Goal: Task Accomplishment & Management: Manage account settings

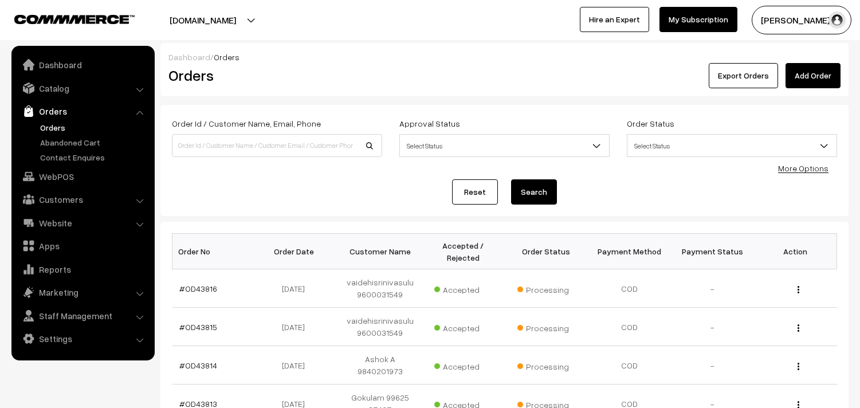
scroll to position [127, 0]
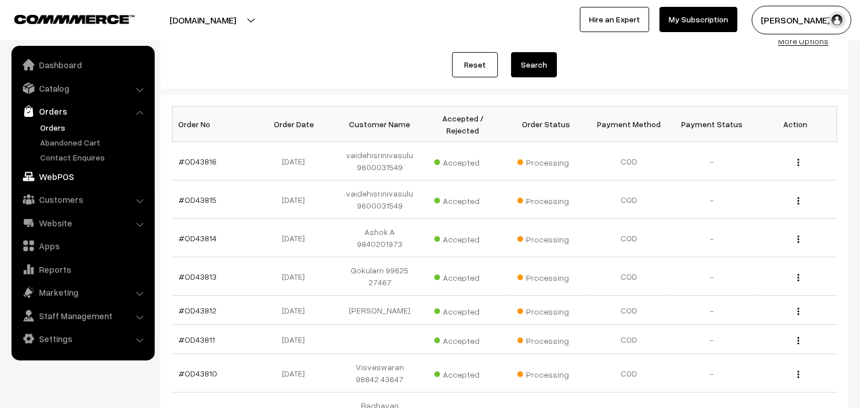
click at [52, 175] on link "WebPOS" at bounding box center [82, 176] width 136 height 21
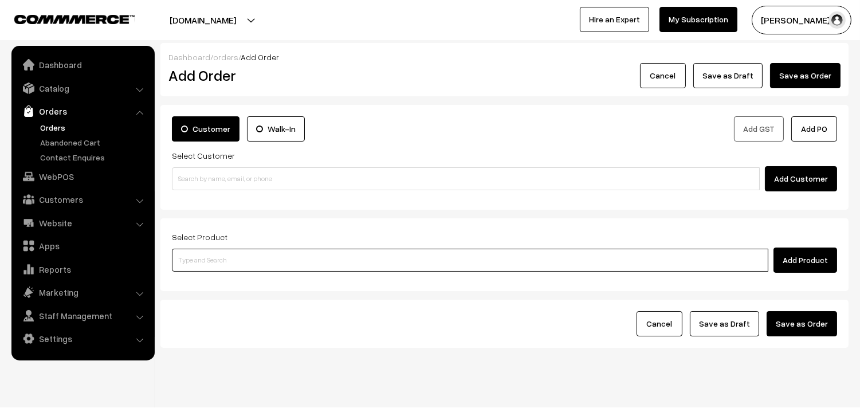
click at [249, 254] on input at bounding box center [470, 260] width 596 height 23
type input "t"
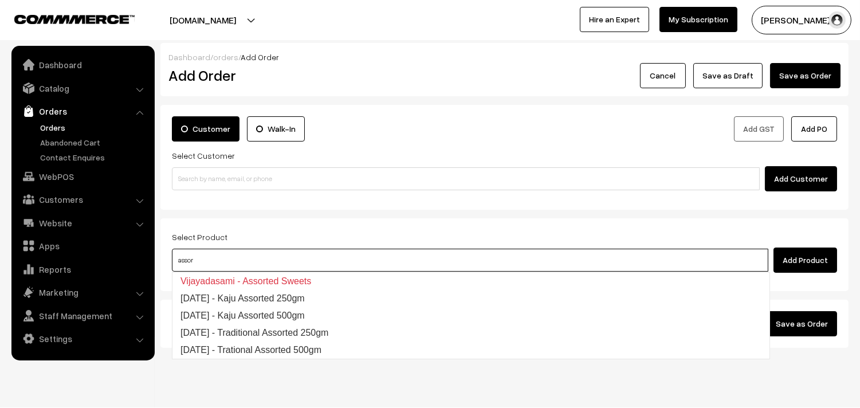
type input "assor"
type input "ass"
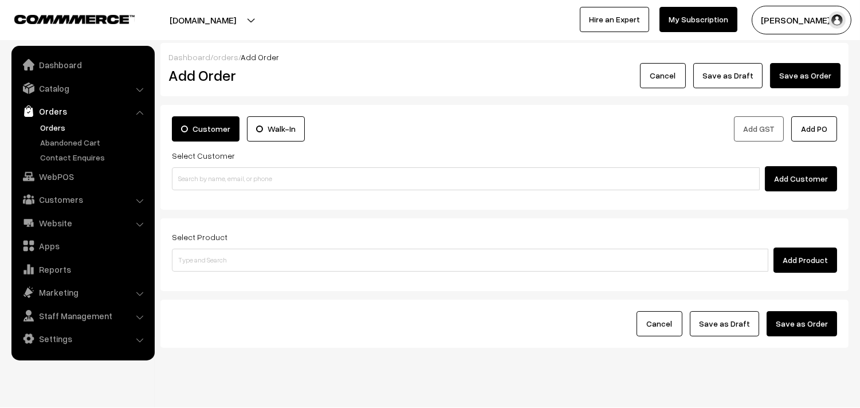
click at [388, 70] on div "Add Order" at bounding box center [275, 75] width 230 height 25
click at [44, 125] on link "Orders" at bounding box center [93, 127] width 113 height 12
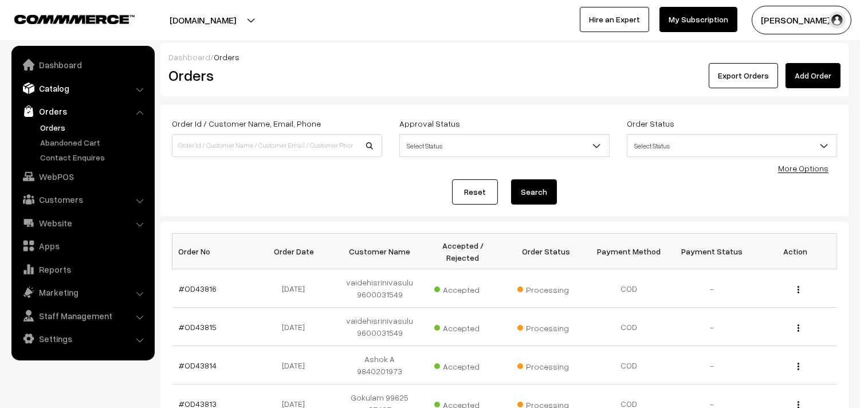
click at [37, 93] on link "Catalog" at bounding box center [82, 88] width 136 height 21
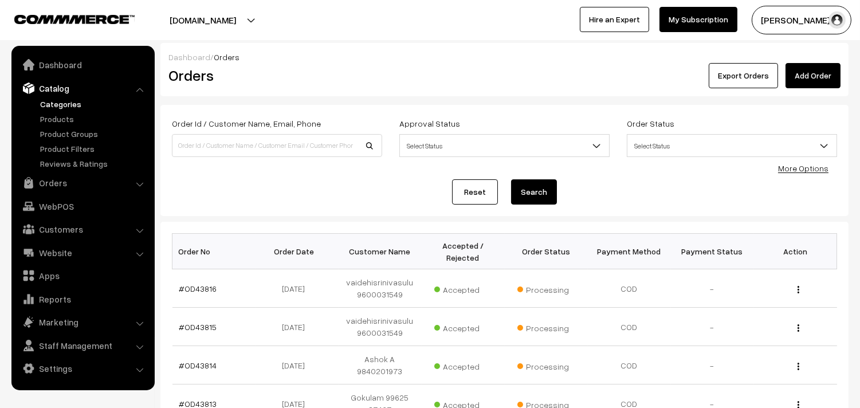
click at [44, 107] on link "Categories" at bounding box center [93, 104] width 113 height 12
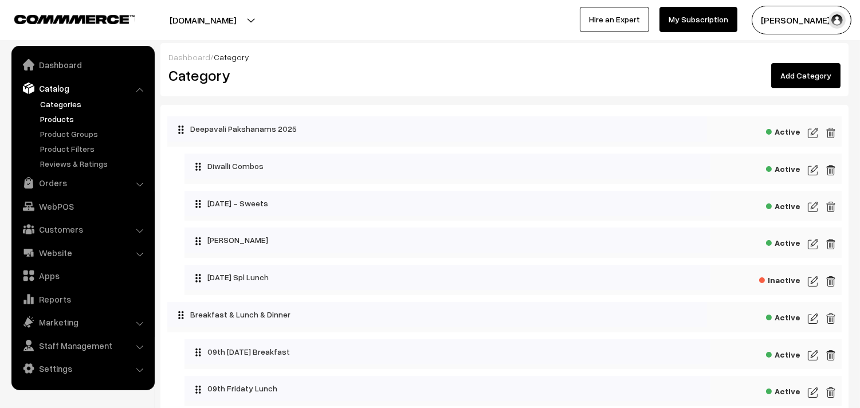
click at [60, 113] on link "Products" at bounding box center [93, 119] width 113 height 12
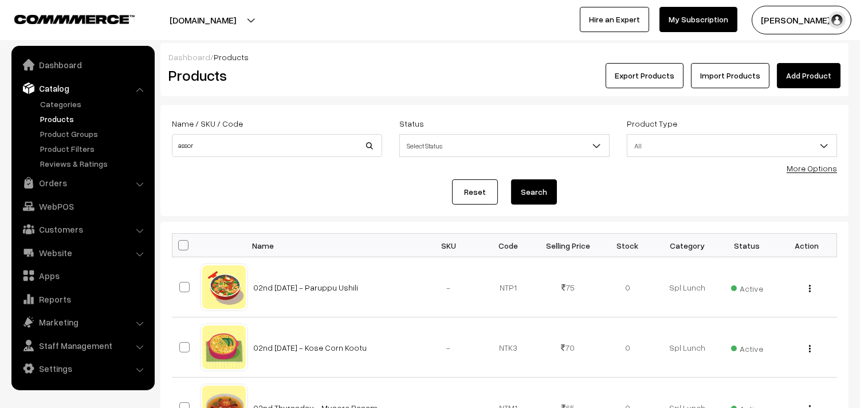
type input "assor"
click at [511, 179] on button "Search" at bounding box center [534, 191] width 46 height 25
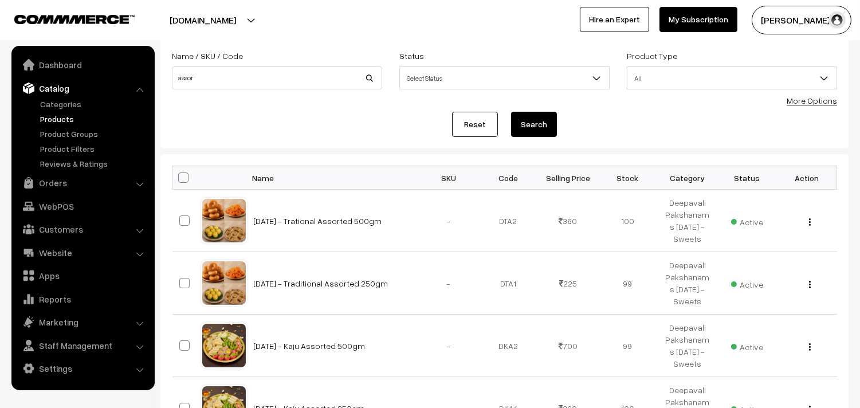
scroll to position [127, 0]
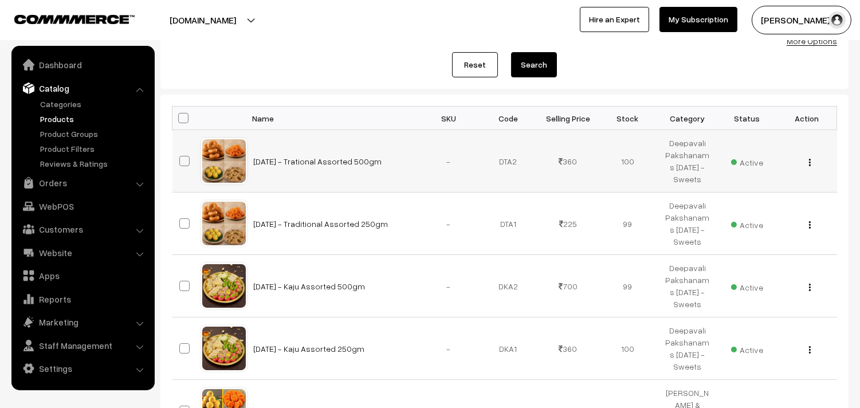
click at [809, 159] on img "button" at bounding box center [810, 162] width 2 height 7
click at [755, 204] on link "Edit" at bounding box center [758, 203] width 97 height 25
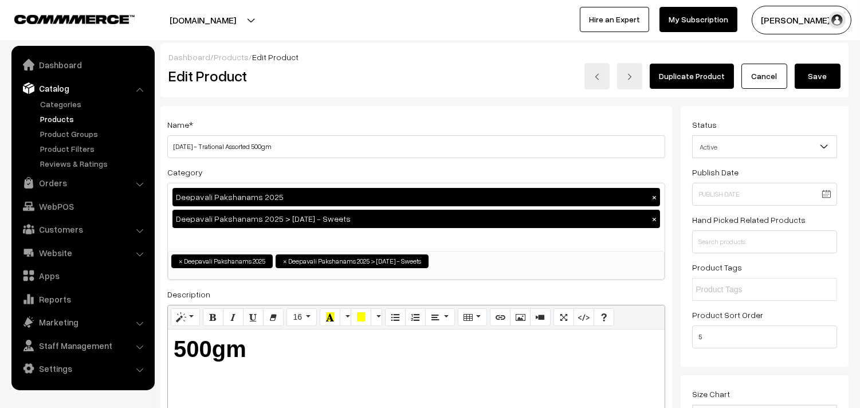
click at [254, 146] on h3 "Adjust Quantity" at bounding box center [212, 159] width 102 height 38
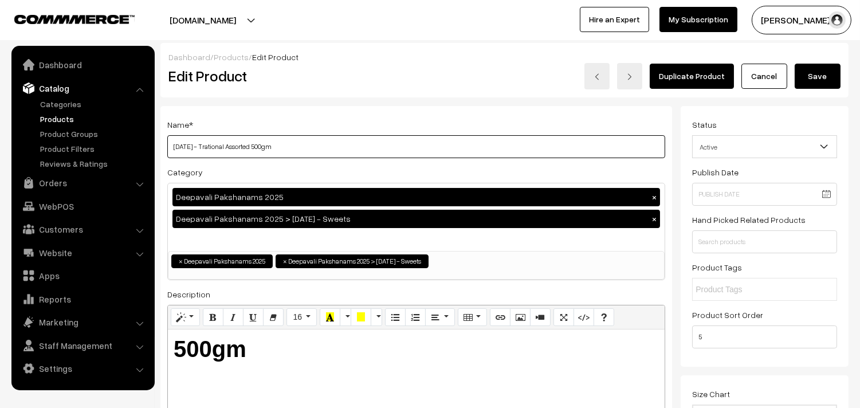
click at [291, 142] on input "Diwali - Trational Assorted 500gm" at bounding box center [416, 146] width 498 height 23
click at [250, 147] on input "Diwali - Trational Assorted 500gm" at bounding box center [416, 146] width 498 height 23
type input "[DATE] - Trational Assorted Assorted 500gm"
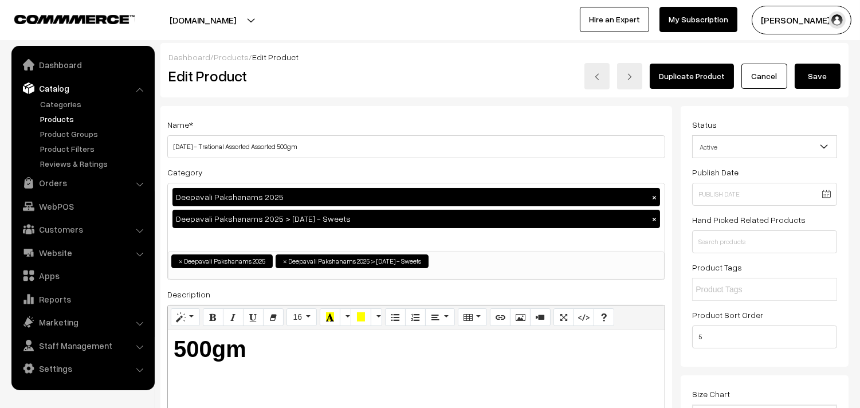
click at [815, 70] on button "Save" at bounding box center [818, 76] width 46 height 25
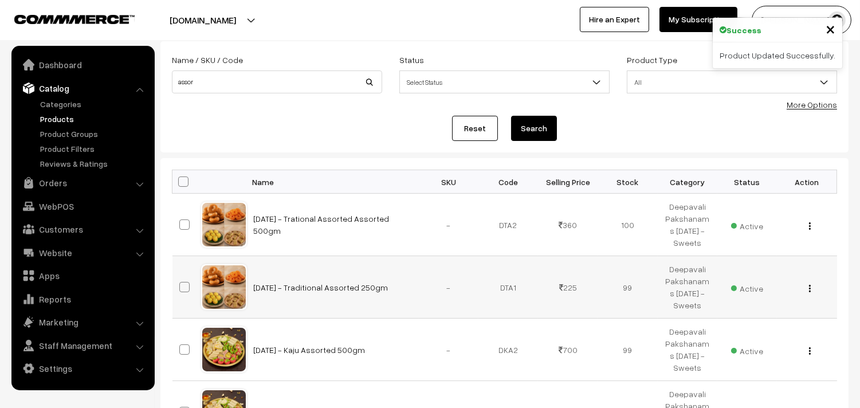
scroll to position [191, 0]
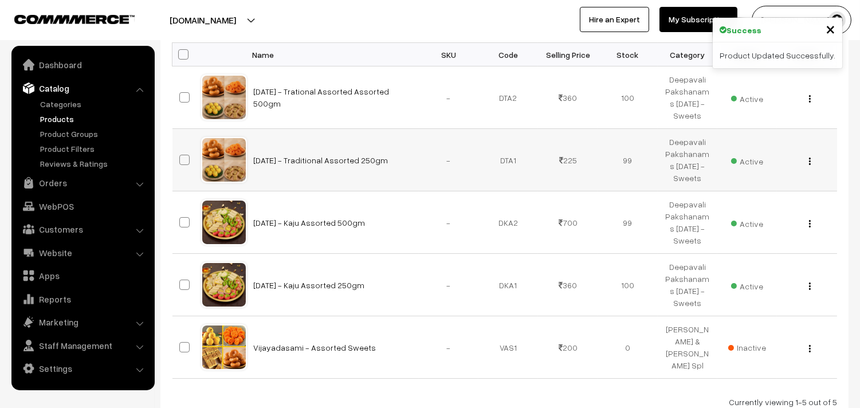
click at [809, 162] on img "button" at bounding box center [810, 161] width 2 height 7
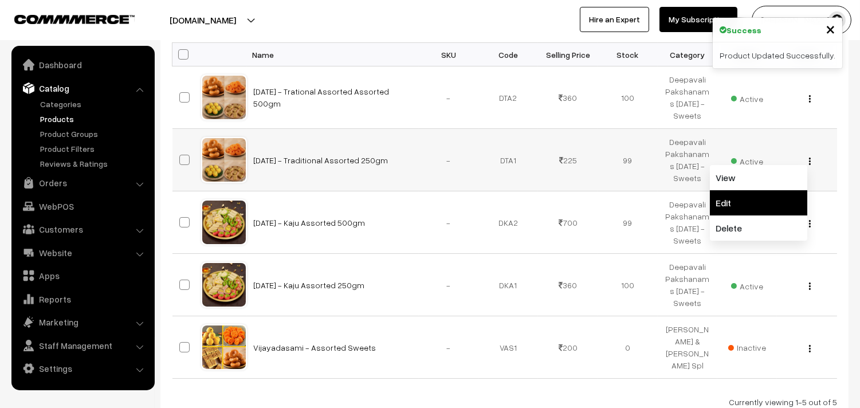
click at [761, 199] on link "Edit" at bounding box center [758, 202] width 97 height 25
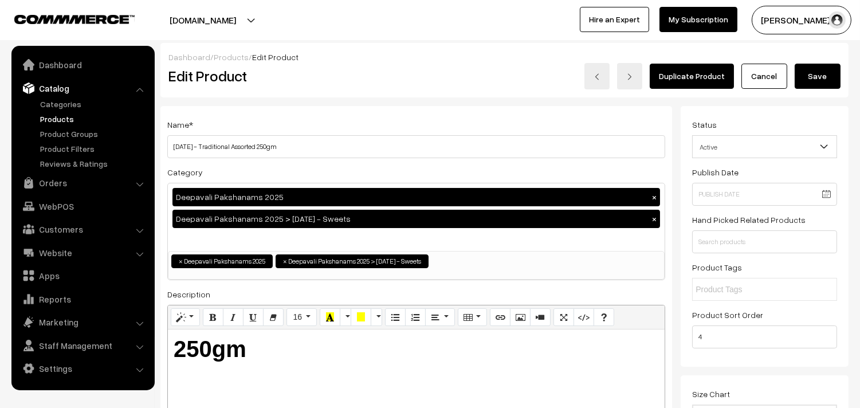
click at [257, 144] on h3 "Adjust Quantity" at bounding box center [212, 159] width 102 height 38
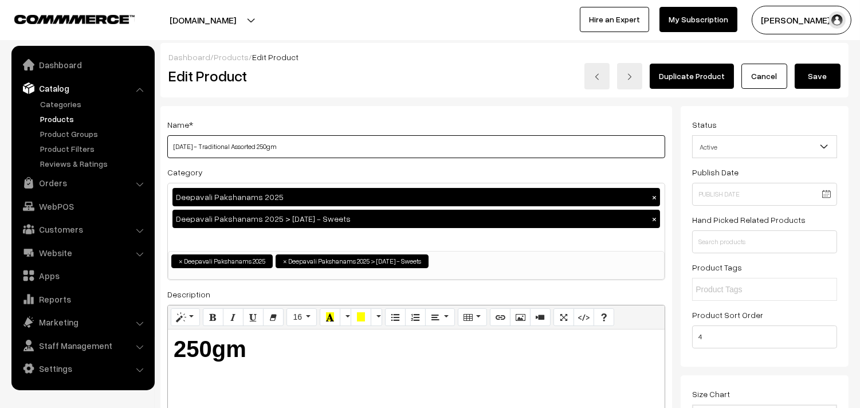
click at [340, 146] on input "Diwali - Traditional Assorted 250gm" at bounding box center [416, 146] width 498 height 23
click at [256, 143] on input "Diwali - Traditional Assorted 250gm" at bounding box center [416, 146] width 498 height 23
click at [254, 146] on input "Diwali - Traditional Assorted 250gm" at bounding box center [416, 146] width 498 height 23
type input "Diwali - Traditional Assorted Sweets 250gm"
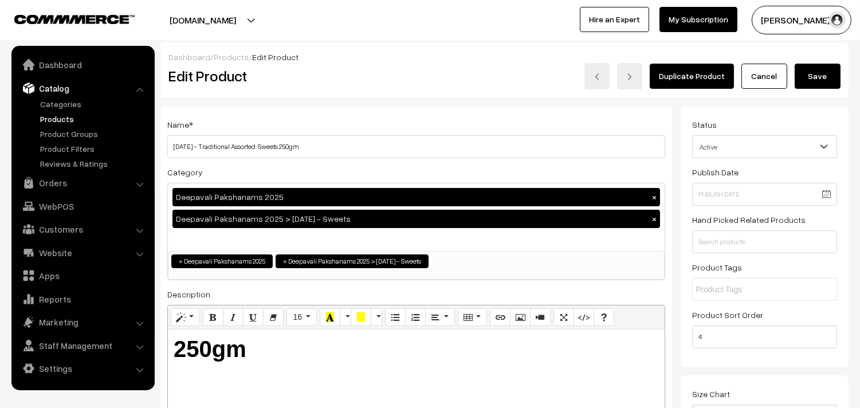
click at [815, 67] on button "Save" at bounding box center [818, 76] width 46 height 25
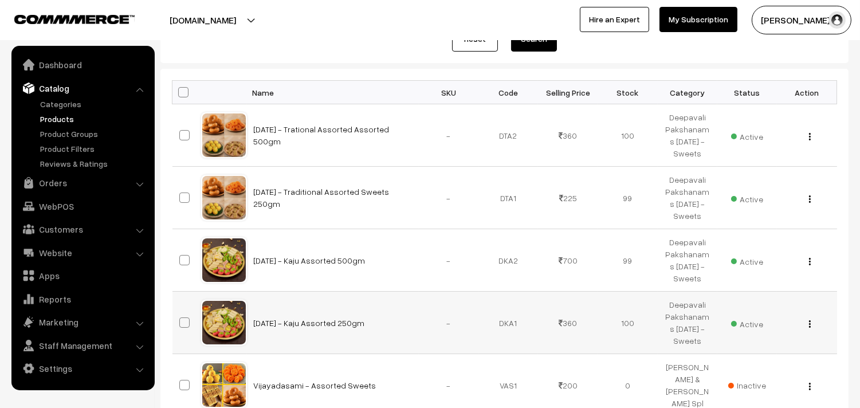
scroll to position [254, 0]
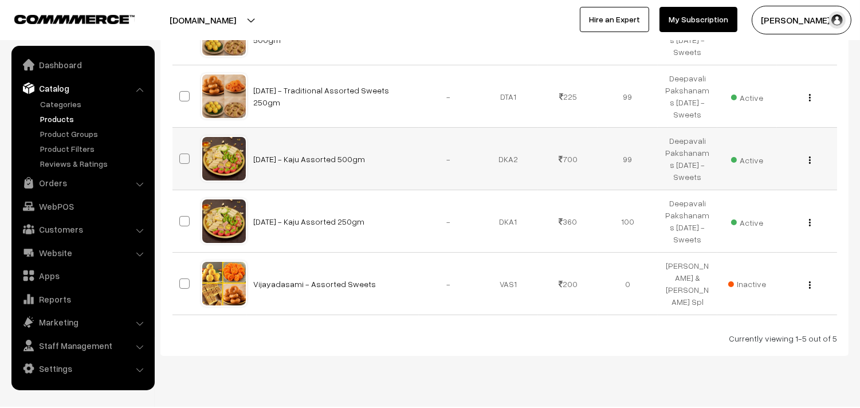
click at [811, 158] on button "button" at bounding box center [809, 159] width 3 height 9
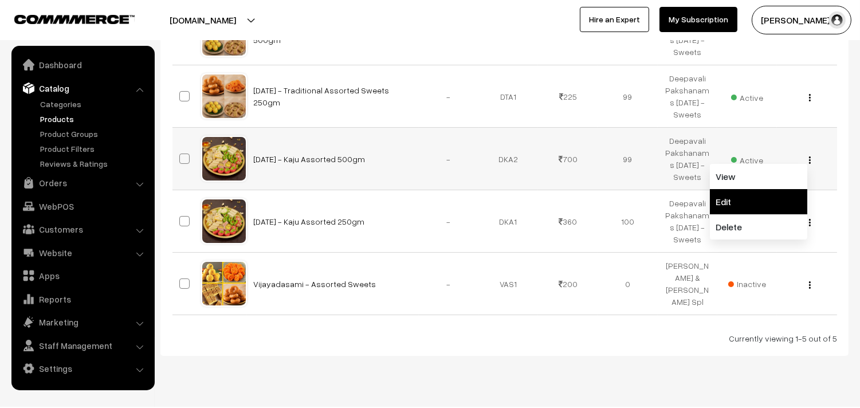
click at [765, 203] on link "Edit" at bounding box center [758, 201] width 97 height 25
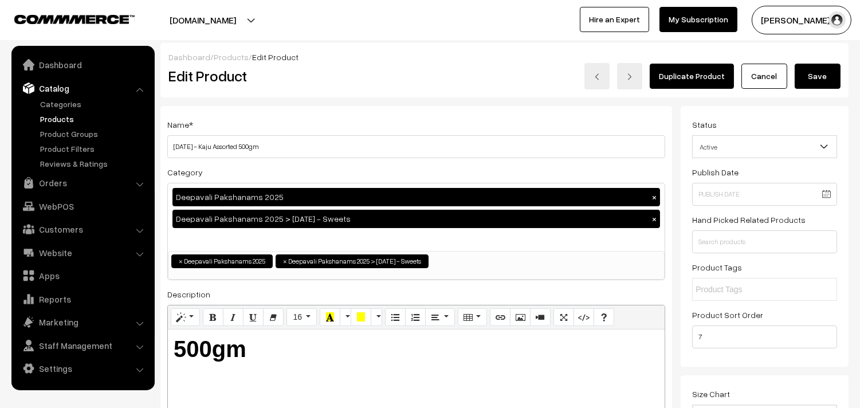
click at [238, 146] on h3 "Adjust Quantity" at bounding box center [212, 159] width 102 height 38
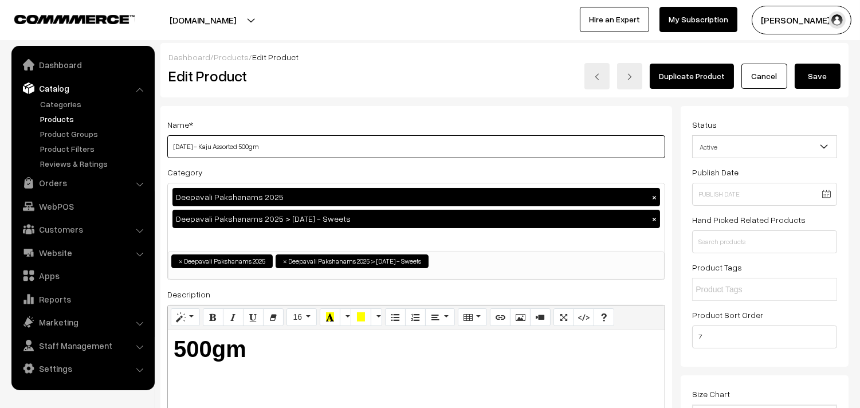
click at [306, 146] on input "Diwali - Kaju Assorted 500gm" at bounding box center [416, 146] width 498 height 23
click at [237, 145] on input "Diwali - Kaju Assorted 500gm" at bounding box center [416, 146] width 498 height 23
type input "Diwali - Kaju Assorted Sweets 500gm"
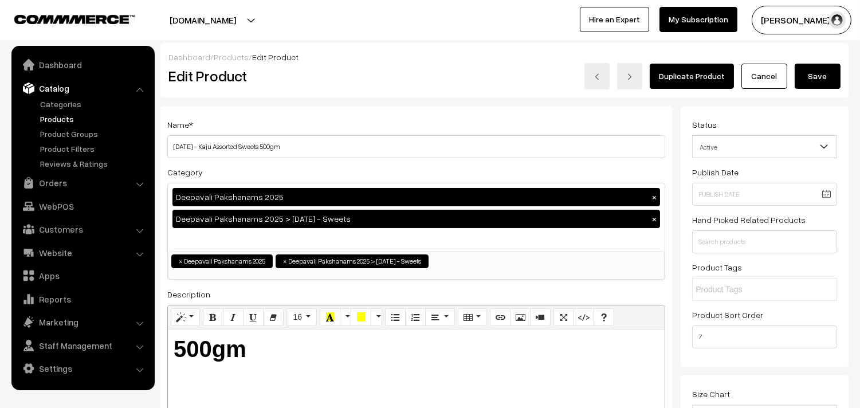
click at [800, 72] on button "Save" at bounding box center [818, 76] width 46 height 25
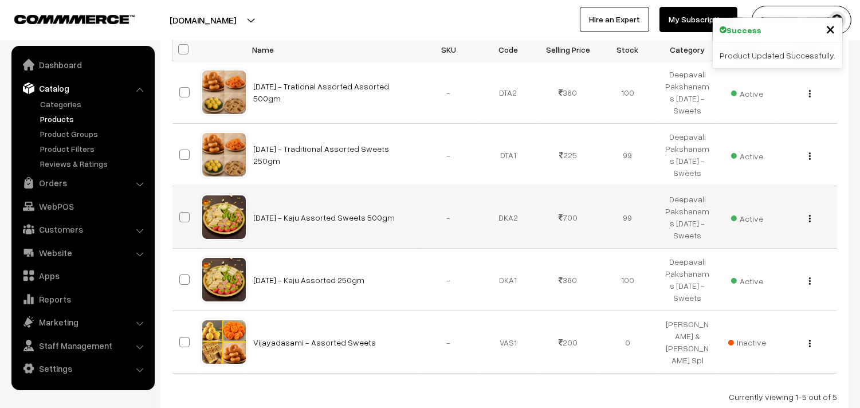
scroll to position [275, 0]
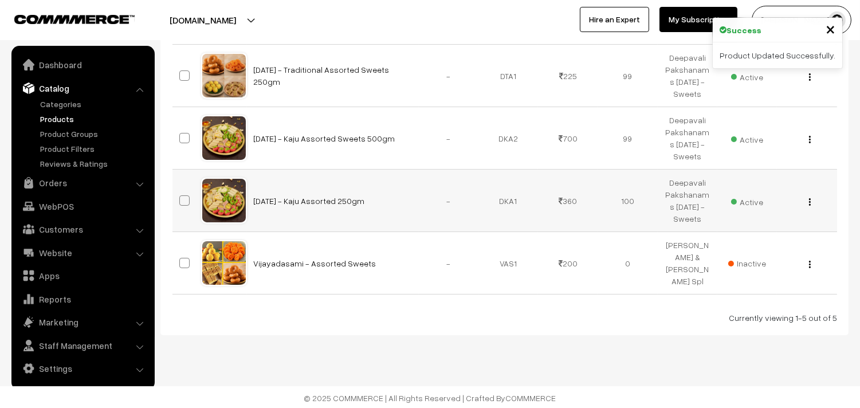
click at [810, 202] on img "button" at bounding box center [810, 201] width 2 height 7
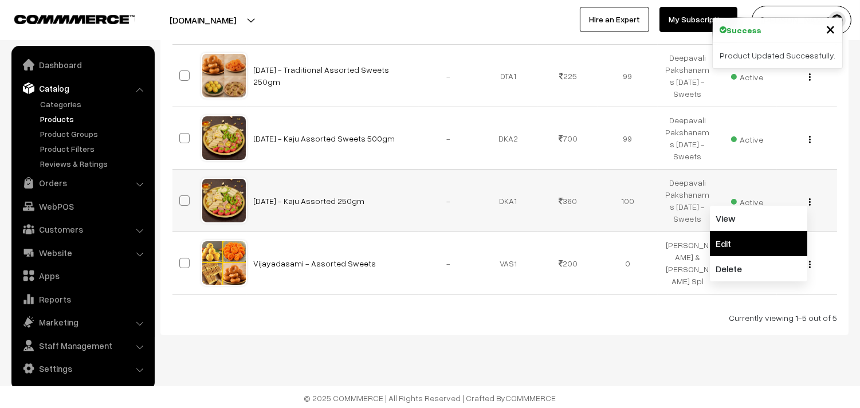
click at [763, 238] on link "Edit" at bounding box center [758, 243] width 97 height 25
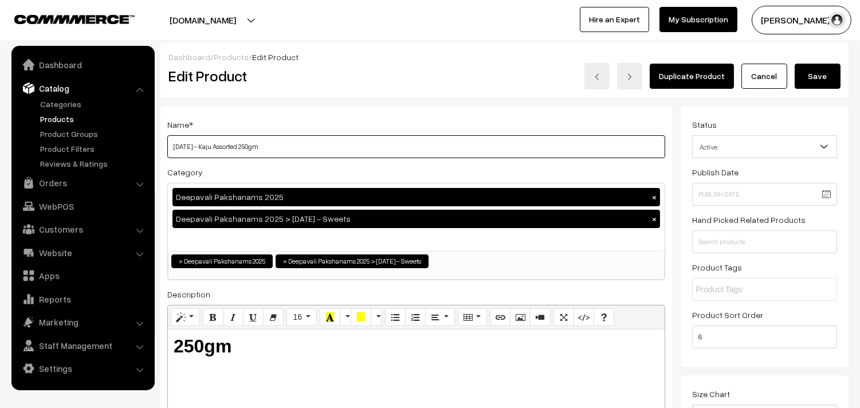
click at [238, 142] on input "Diwali - Kaju Assorted 250gm" at bounding box center [416, 146] width 498 height 23
type input "Diwali - Kaju Assorted Sweets 250gm"
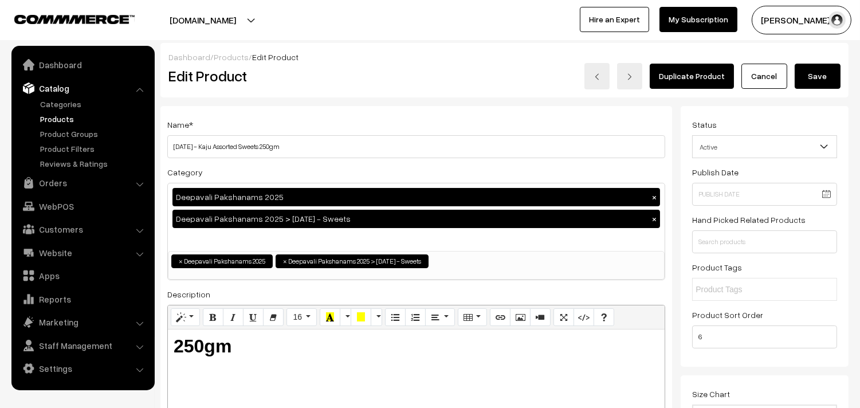
click at [815, 72] on button "Save" at bounding box center [818, 76] width 46 height 25
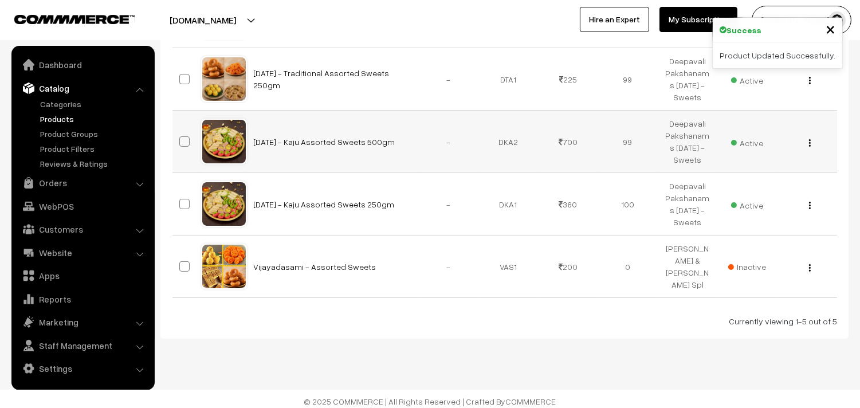
scroll to position [275, 0]
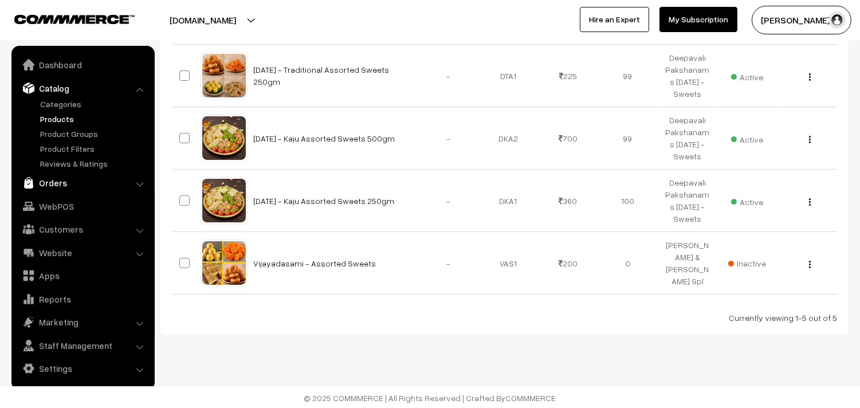
click at [52, 182] on link "Orders" at bounding box center [82, 182] width 136 height 21
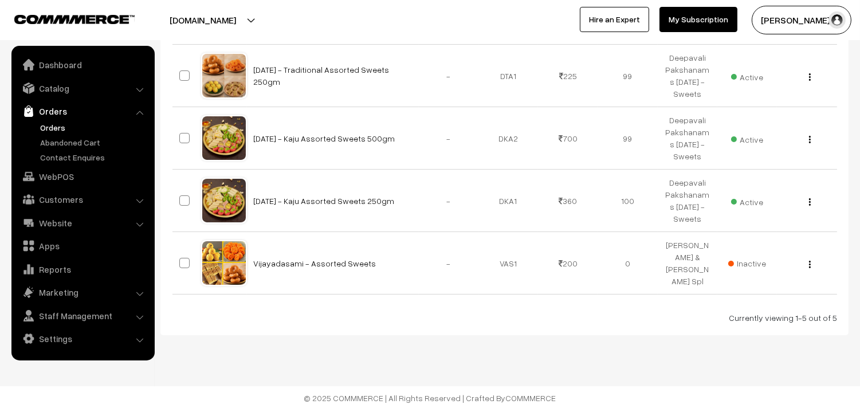
click at [61, 127] on link "Orders" at bounding box center [93, 127] width 113 height 12
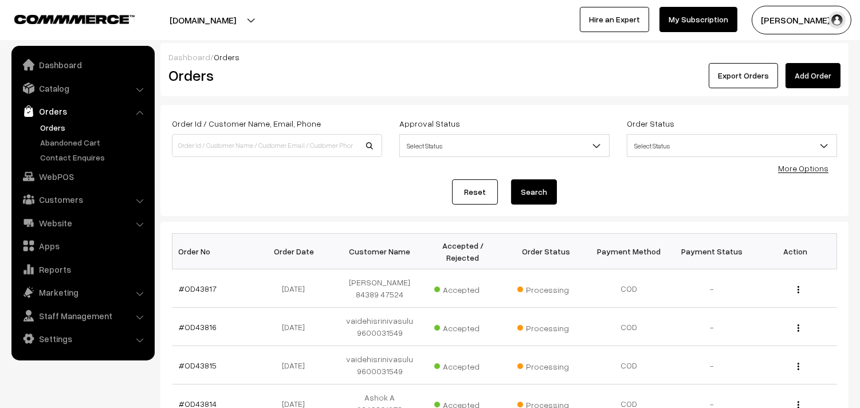
click at [46, 122] on link "Orders" at bounding box center [93, 127] width 113 height 12
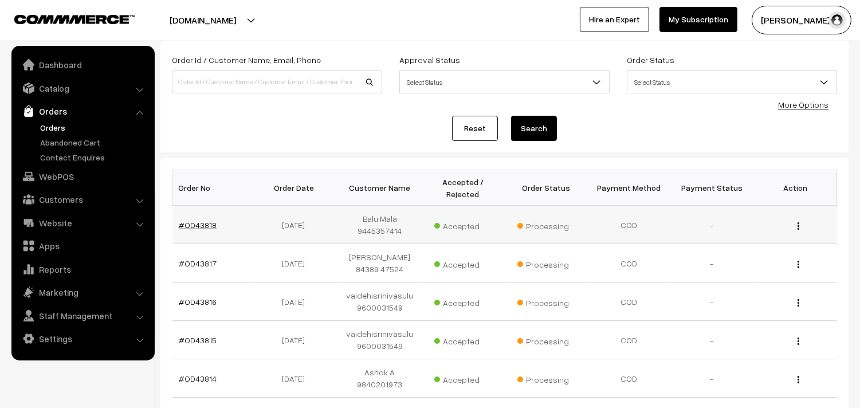
click at [205, 221] on link "#OD43818" at bounding box center [198, 225] width 38 height 10
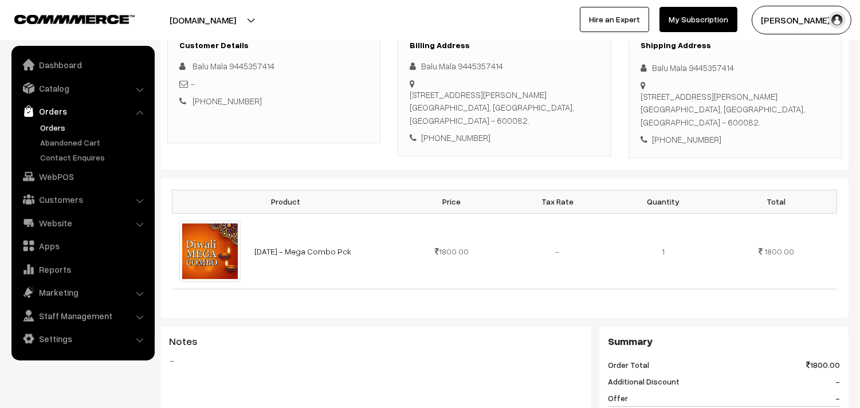
scroll to position [127, 0]
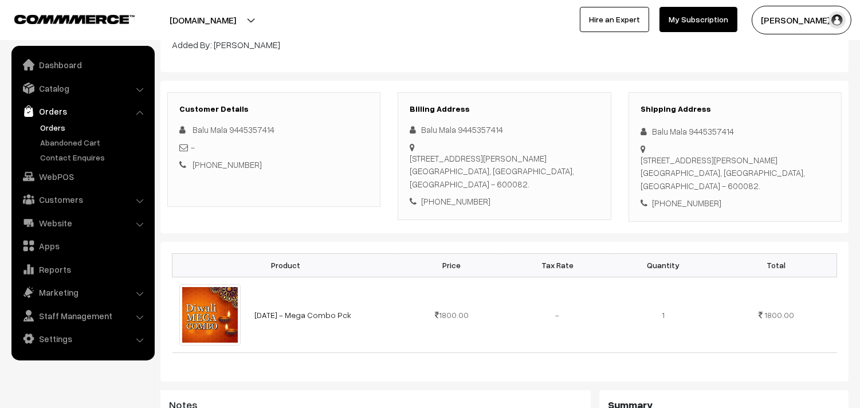
click at [63, 119] on link "Orders" at bounding box center [82, 111] width 136 height 21
click at [63, 127] on link "Orders" at bounding box center [93, 127] width 113 height 12
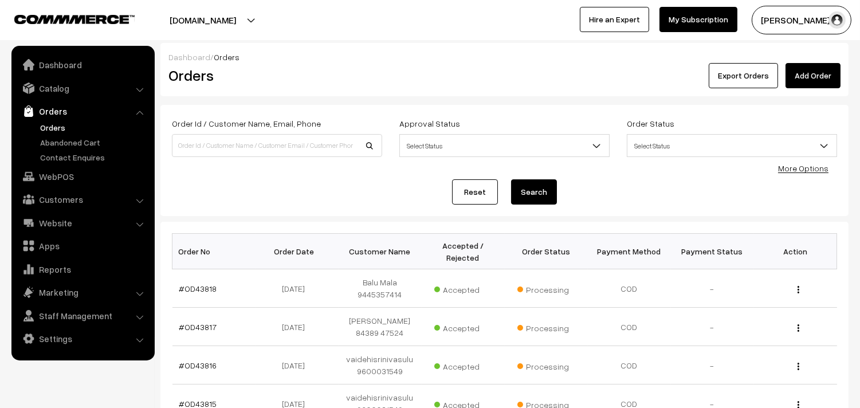
click at [64, 127] on link "Orders" at bounding box center [93, 127] width 113 height 12
click at [55, 129] on link "Orders" at bounding box center [93, 127] width 113 height 12
click at [52, 124] on link "Orders" at bounding box center [93, 127] width 113 height 12
click at [64, 173] on link "WebPOS" at bounding box center [82, 176] width 136 height 21
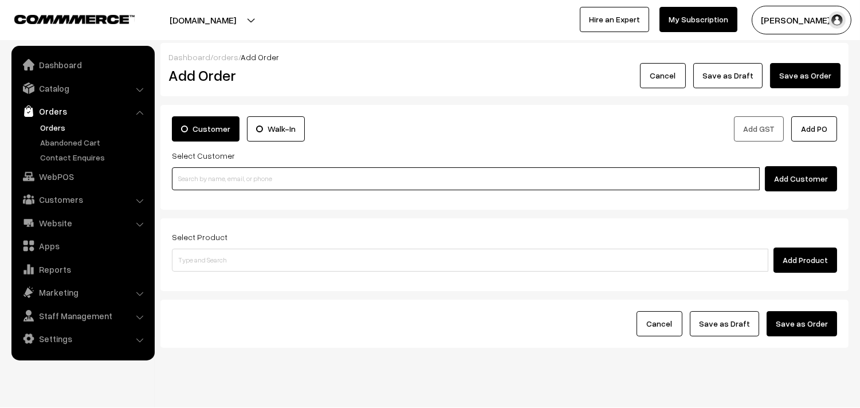
click at [201, 170] on input at bounding box center [466, 178] width 588 height 23
paste input "99405 46632"
click at [193, 172] on input "99405 46632" at bounding box center [466, 178] width 588 height 23
click at [206, 193] on link "Ravishankaran 99405 46632 [9940546632]" at bounding box center [467, 199] width 590 height 17
type input "99405 46632"
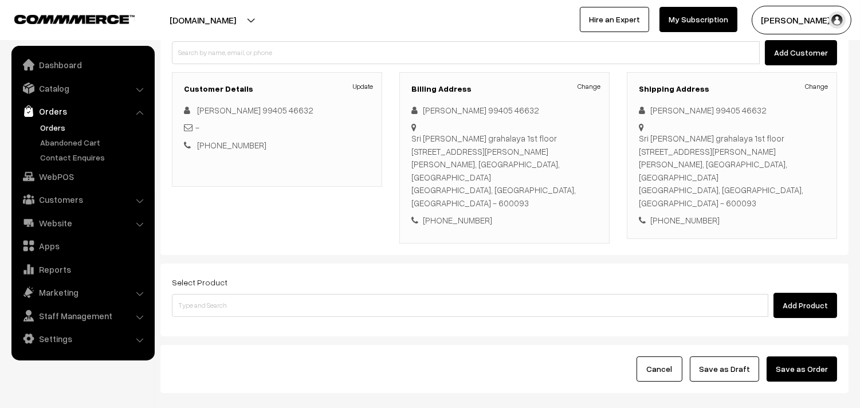
scroll to position [127, 0]
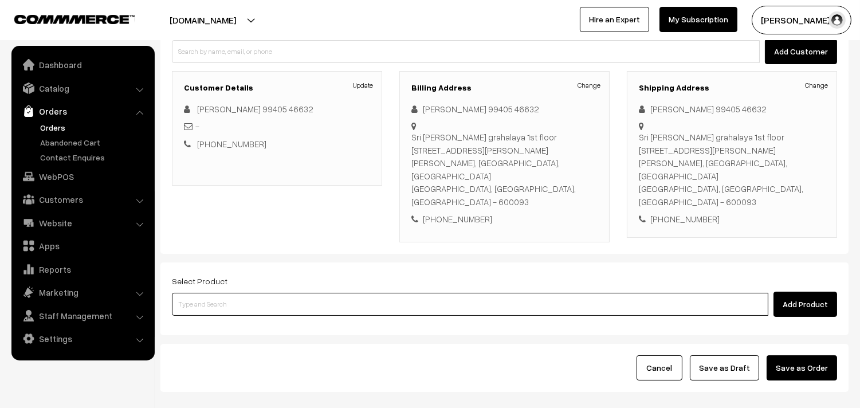
click at [244, 293] on input at bounding box center [470, 304] width 596 height 23
type input "10th w"
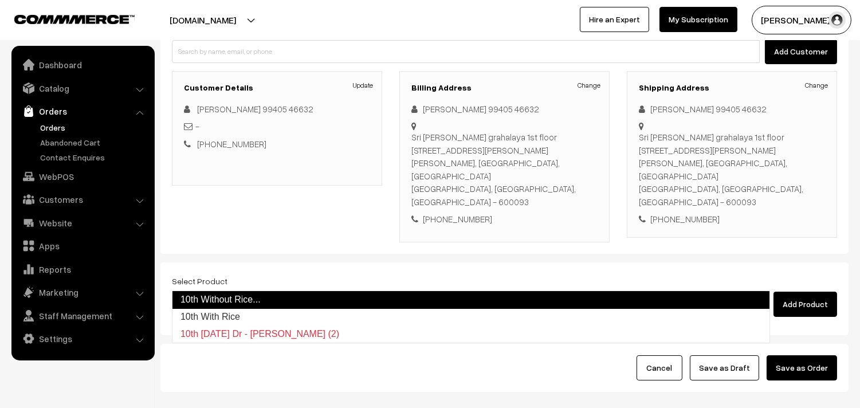
click at [242, 305] on link "10th Without Rice..." at bounding box center [471, 299] width 598 height 18
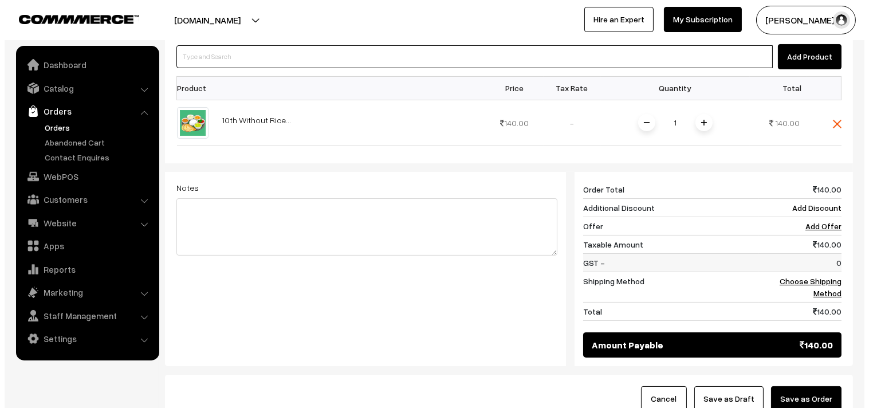
scroll to position [382, 0]
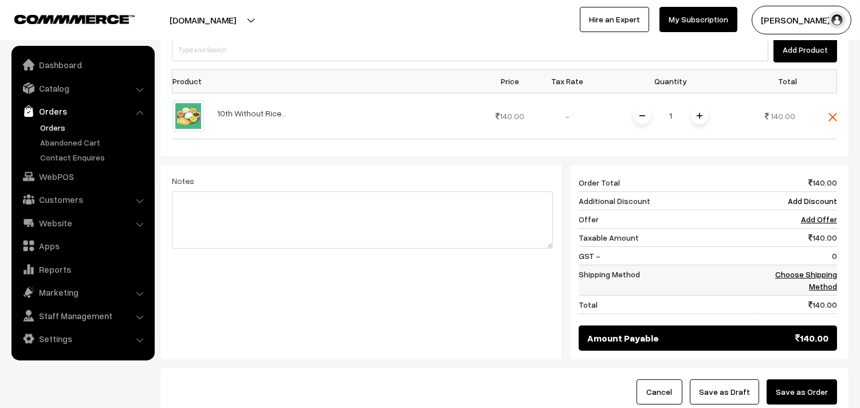
click at [783, 269] on link "Choose Shipping Method" at bounding box center [806, 280] width 62 height 22
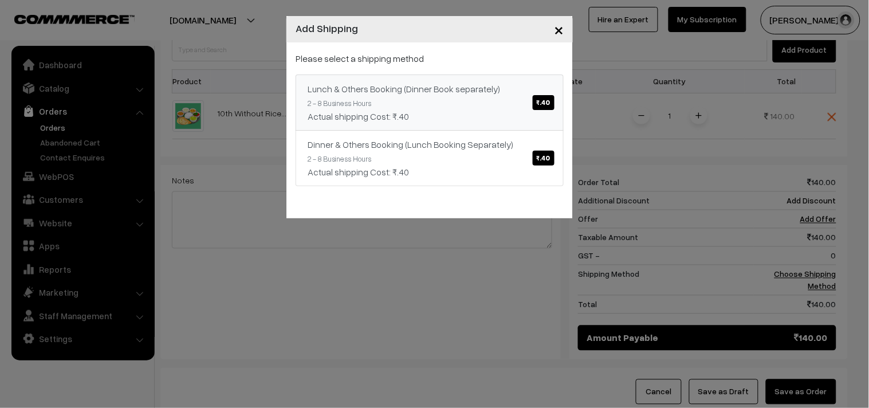
click at [427, 84] on div "Lunch & Others Booking (Dinner Book separately) ₹.40" at bounding box center [430, 89] width 244 height 14
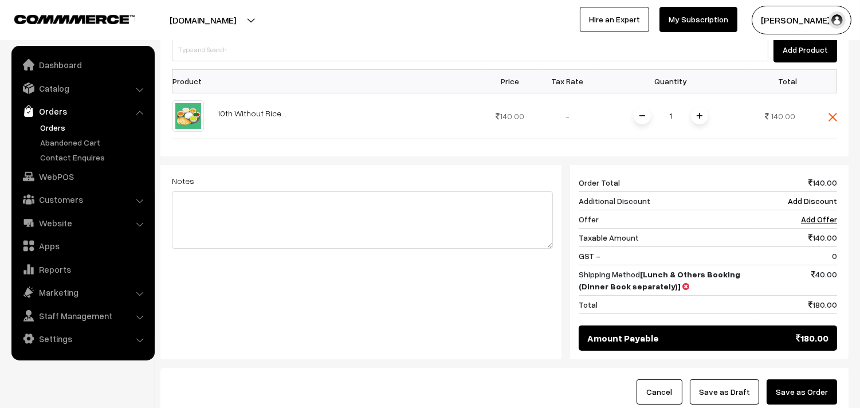
click at [810, 379] on button "Save as Order" at bounding box center [802, 391] width 70 height 25
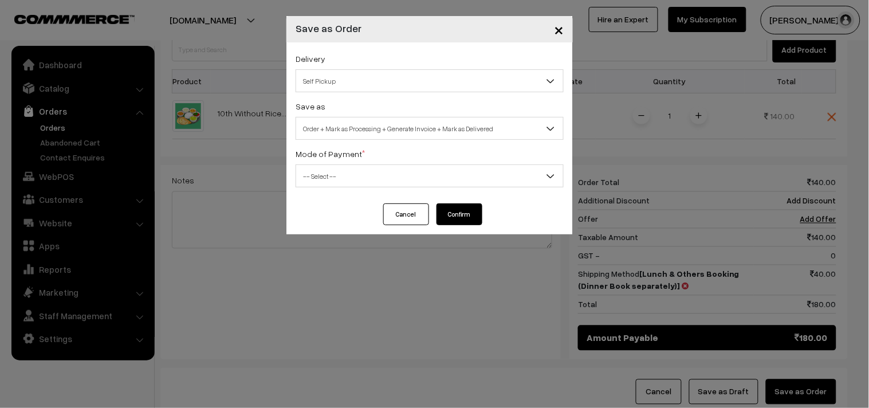
click at [362, 81] on span "Self Pickup" at bounding box center [429, 81] width 267 height 20
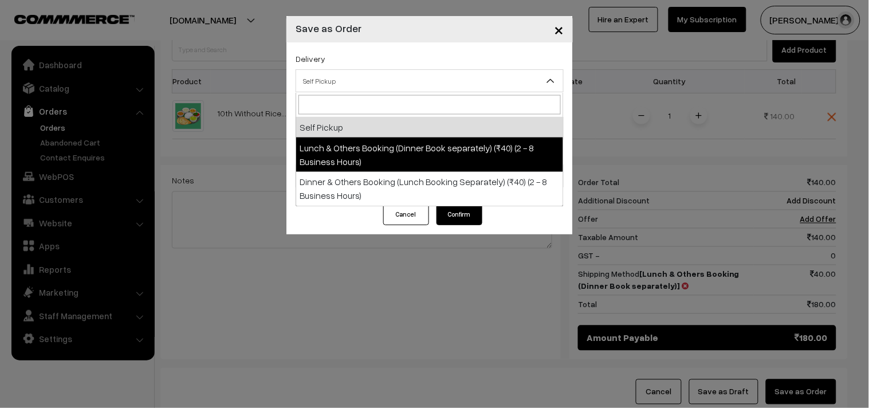
drag, startPoint x: 359, startPoint y: 139, endPoint x: 359, endPoint y: 146, distance: 6.9
select select "LOB1"
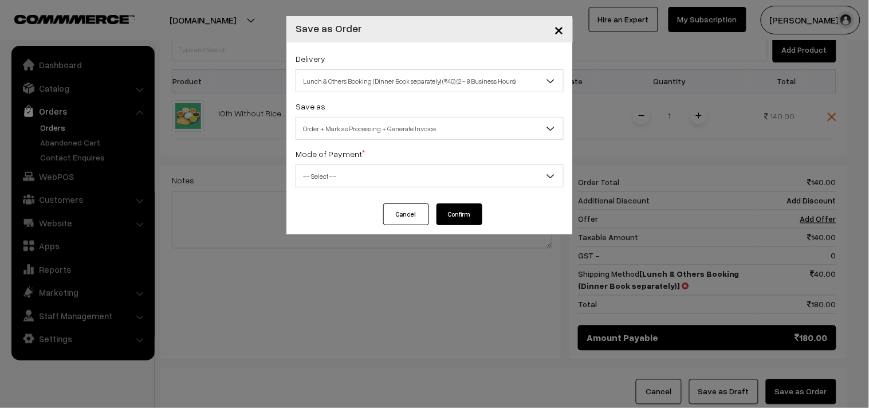
click at [380, 133] on span "Order + Mark as Processing + Generate Invoice" at bounding box center [429, 129] width 267 height 20
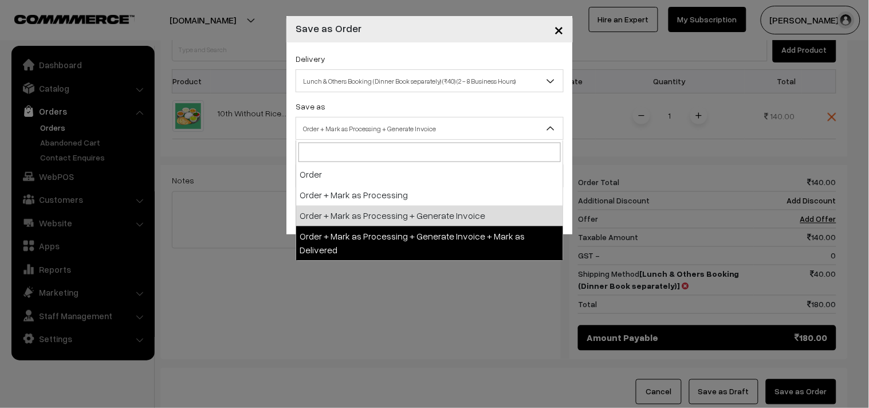
drag, startPoint x: 414, startPoint y: 229, endPoint x: 396, endPoint y: 215, distance: 22.8
select select "4"
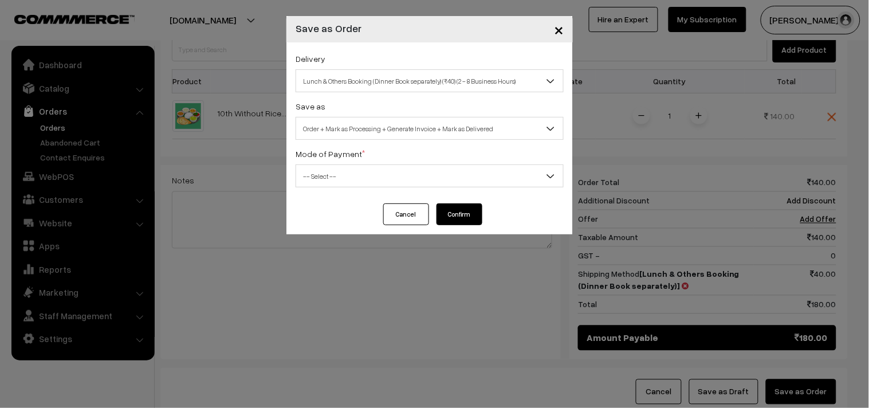
click at [396, 215] on button "Cancel" at bounding box center [406, 214] width 46 height 22
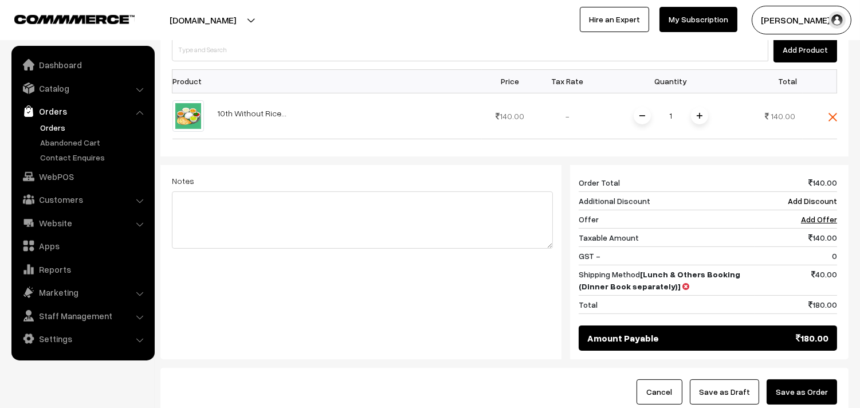
click at [811, 379] on button "Save as Order" at bounding box center [802, 391] width 70 height 25
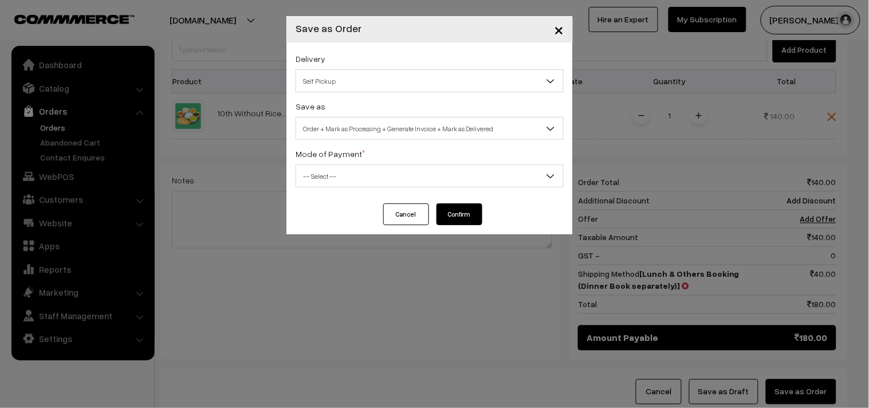
click at [344, 88] on span "Self Pickup" at bounding box center [429, 81] width 267 height 20
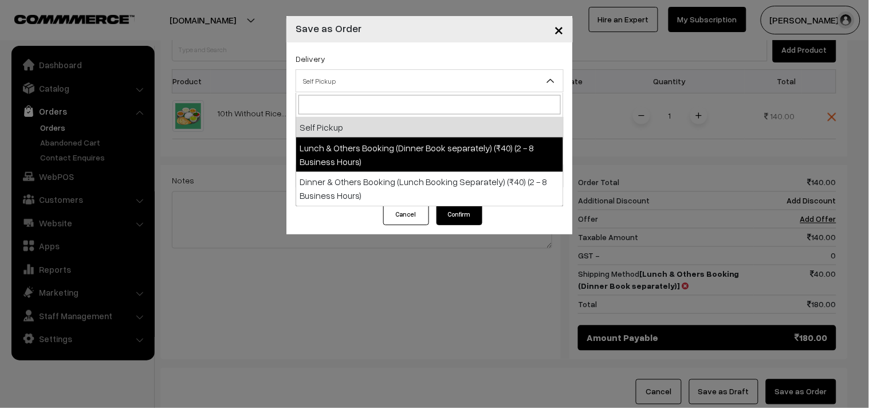
select select "LOB1"
select select "3"
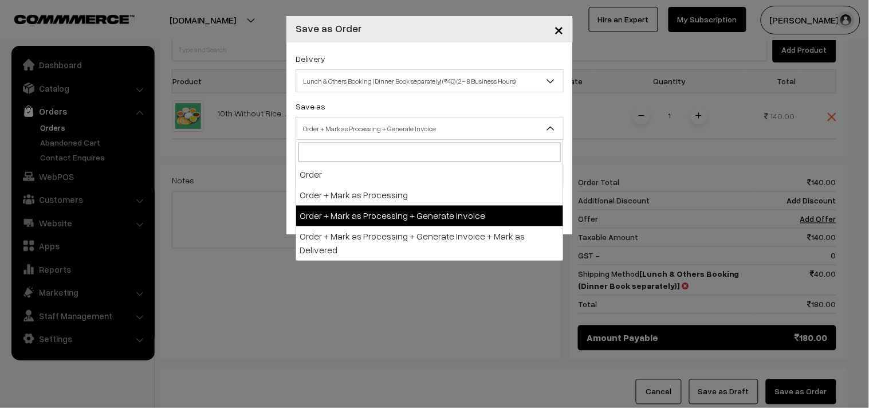
click at [361, 127] on span "Order + Mark as Processing + Generate Invoice" at bounding box center [429, 129] width 267 height 20
drag, startPoint x: 395, startPoint y: 212, endPoint x: 311, endPoint y: 174, distance: 92.3
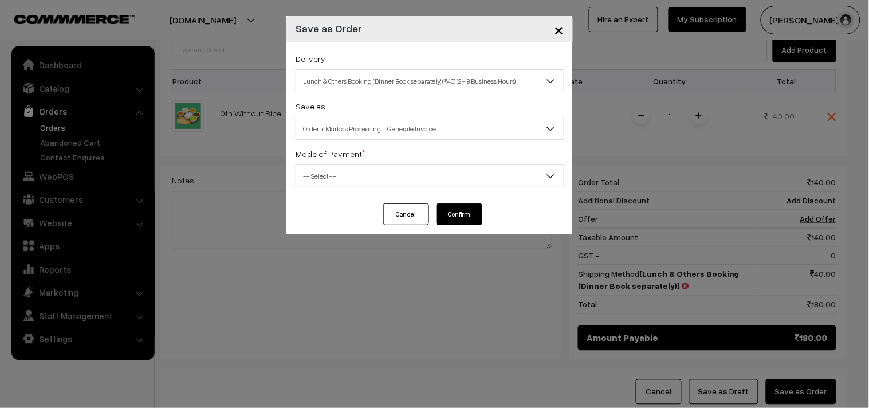
click at [297, 168] on span "-- Select --" at bounding box center [429, 176] width 267 height 20
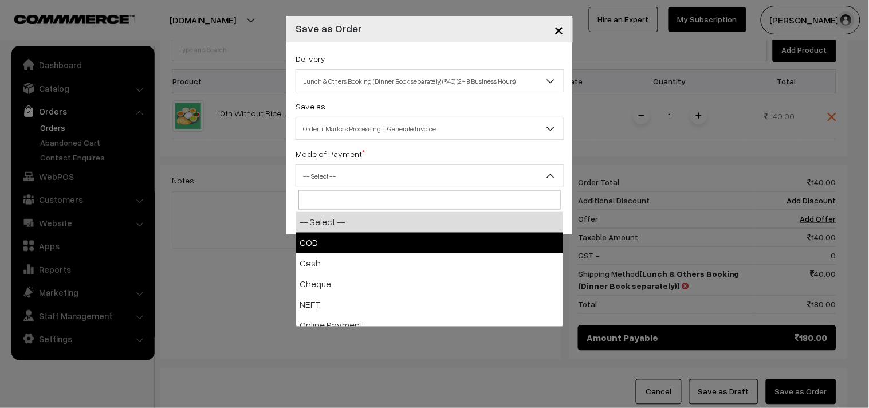
drag, startPoint x: 329, startPoint y: 239, endPoint x: 461, endPoint y: 235, distance: 132.4
select select "1"
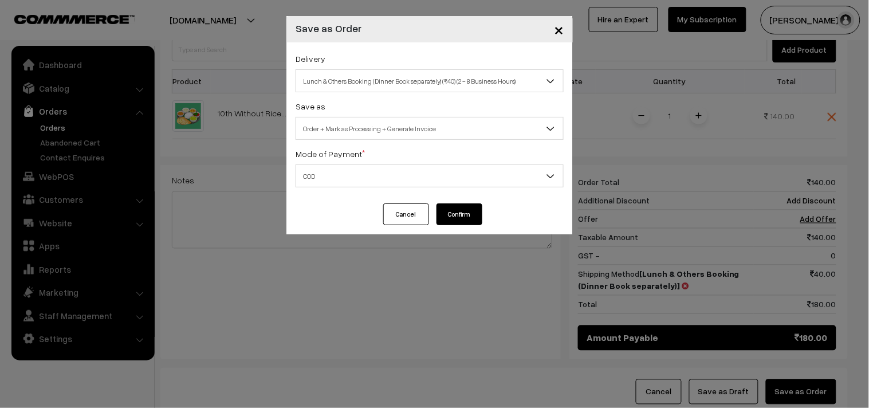
click at [478, 217] on button "Confirm" at bounding box center [460, 214] width 46 height 22
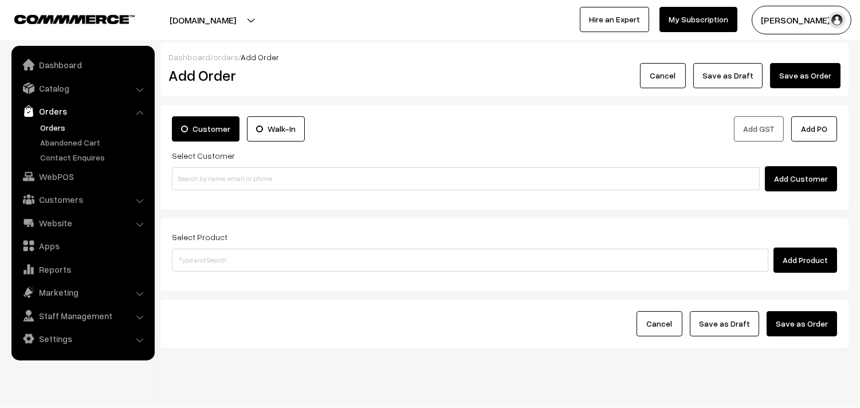
click at [60, 127] on link "Orders" at bounding box center [93, 127] width 113 height 12
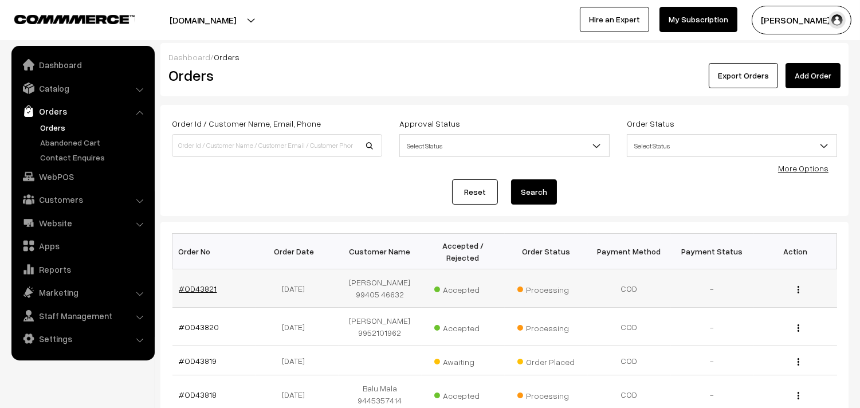
click at [202, 289] on link "#OD43821" at bounding box center [198, 289] width 38 height 10
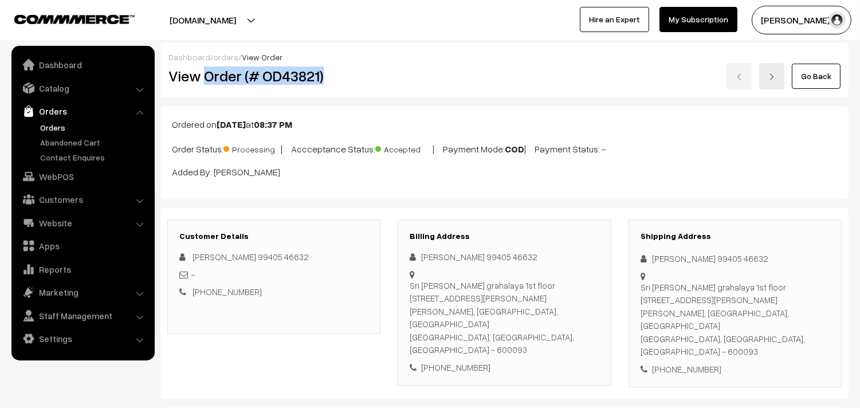
drag, startPoint x: 0, startPoint y: 0, endPoint x: 345, endPoint y: 80, distance: 354.1
click at [345, 80] on h2 "View Order (# OD43821)" at bounding box center [274, 76] width 213 height 18
copy h2 "Order (# OD43821)"
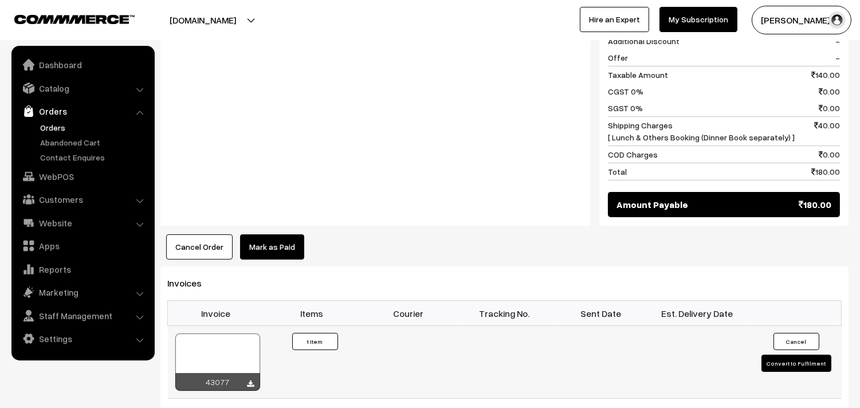
scroll to position [573, 0]
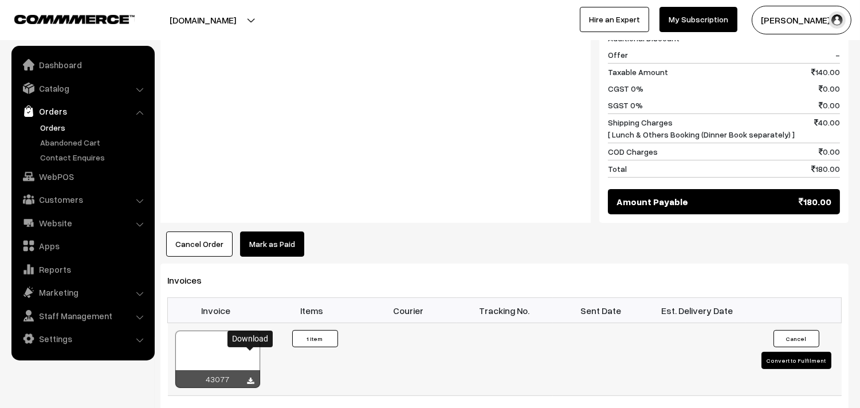
click at [251, 378] on icon at bounding box center [251, 381] width 7 height 7
click at [62, 176] on link "WebPOS" at bounding box center [82, 176] width 136 height 21
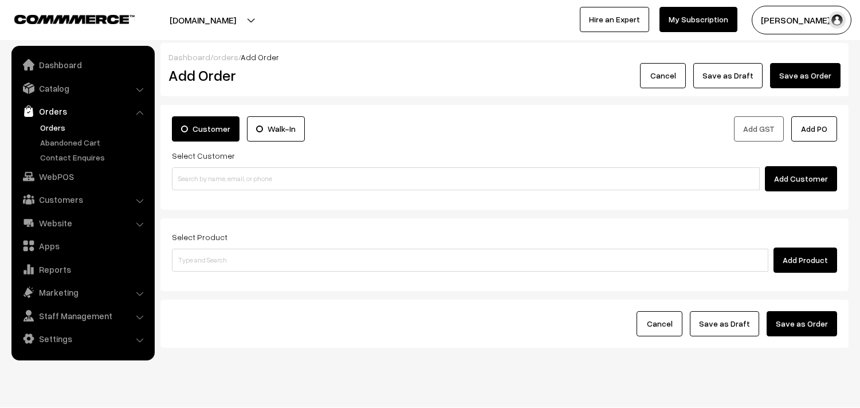
click at [233, 163] on div "Select Customer Add Customer" at bounding box center [504, 169] width 665 height 43
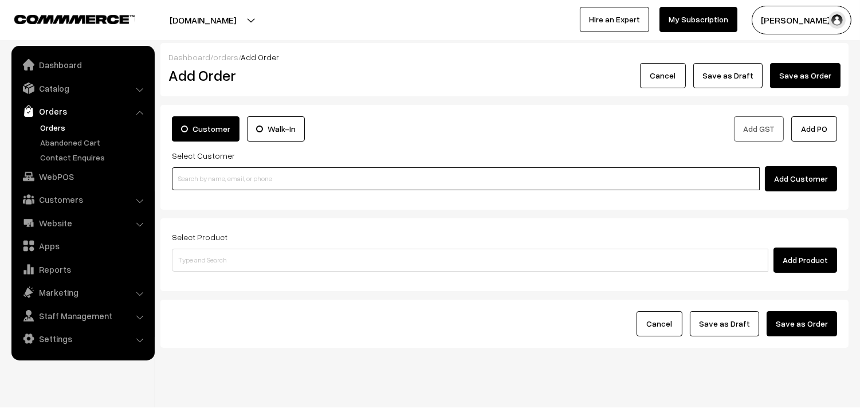
click at [225, 173] on input at bounding box center [466, 178] width 588 height 23
paste input "99400 73610"
click at [195, 173] on input "99400 73610" at bounding box center [466, 178] width 588 height 23
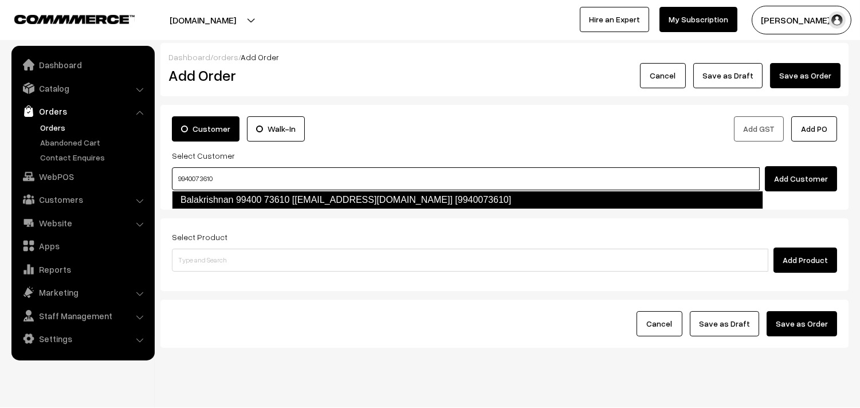
click at [197, 209] on li "Balakrishnan 99400 73610 [test777@gmail.com] [9940073610]" at bounding box center [467, 200] width 590 height 18
type input "9940073610"
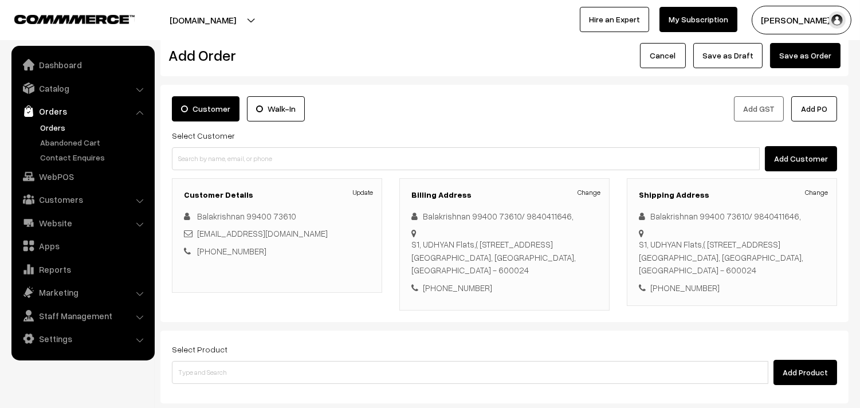
scroll to position [127, 0]
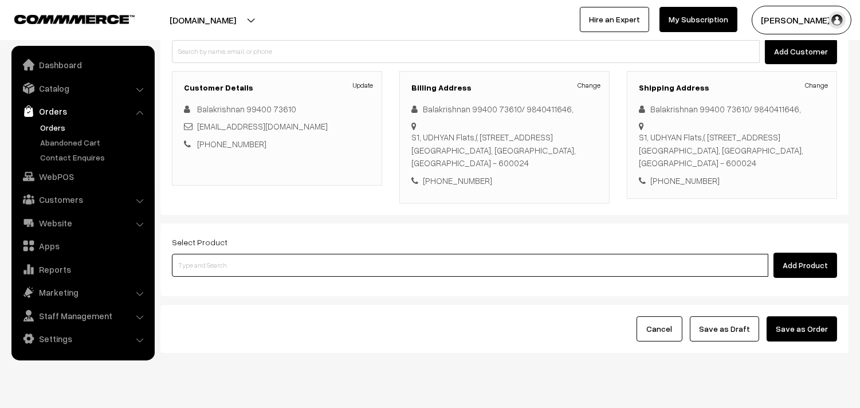
click at [233, 271] on input at bounding box center [470, 265] width 596 height 23
type input "ghee pon"
click at [226, 280] on link "Bf - [PERSON_NAME][DATE]" at bounding box center [470, 286] width 597 height 17
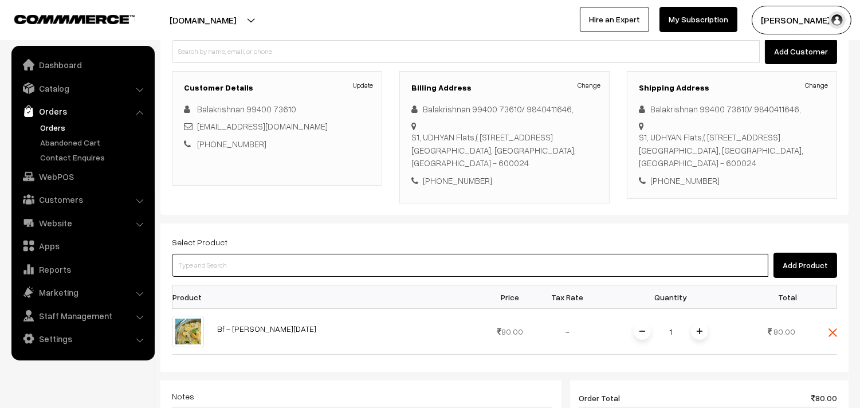
click at [234, 260] on input at bounding box center [470, 265] width 596 height 23
type input "puthina"
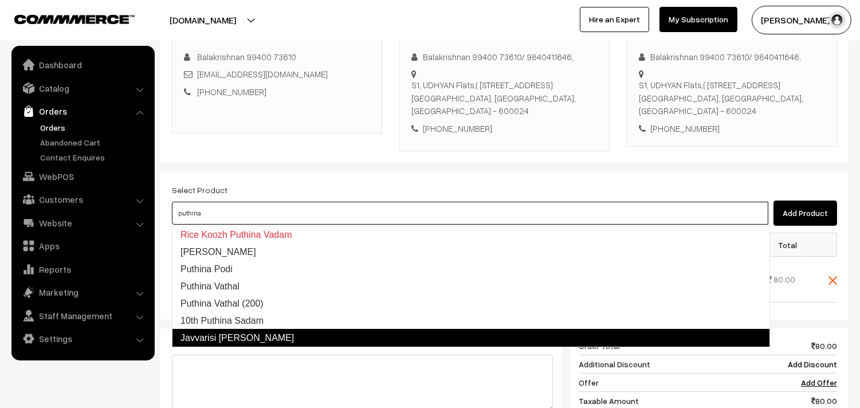
scroll to position [191, 0]
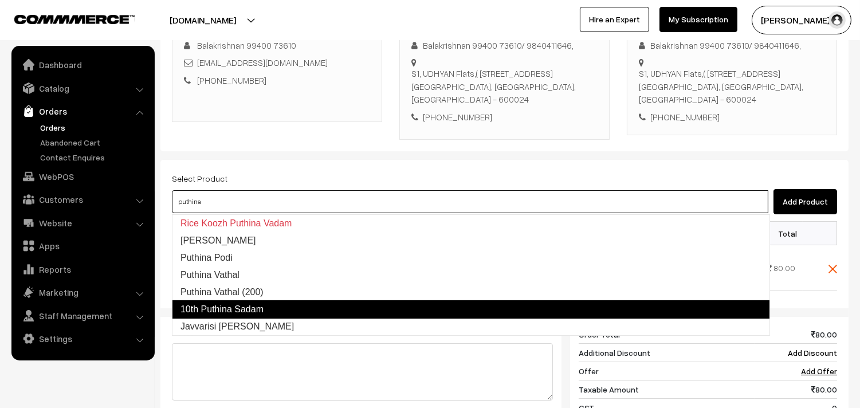
click at [266, 307] on link "10th Puthina Sadam" at bounding box center [471, 309] width 598 height 18
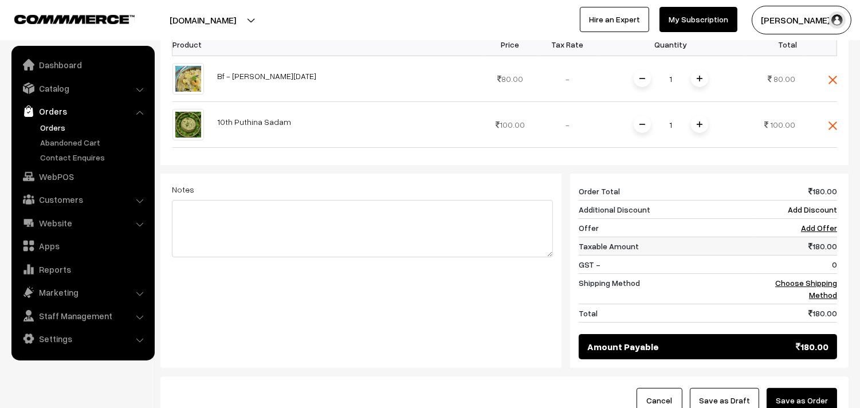
scroll to position [382, 0]
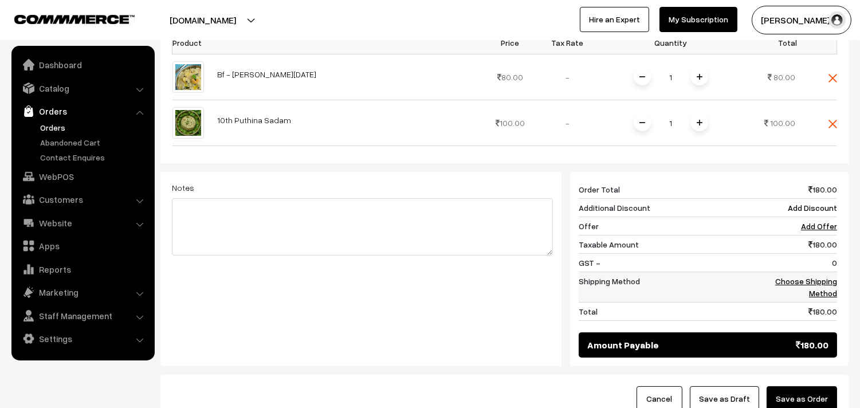
click at [814, 285] on link "Choose Shipping Method" at bounding box center [806, 287] width 62 height 22
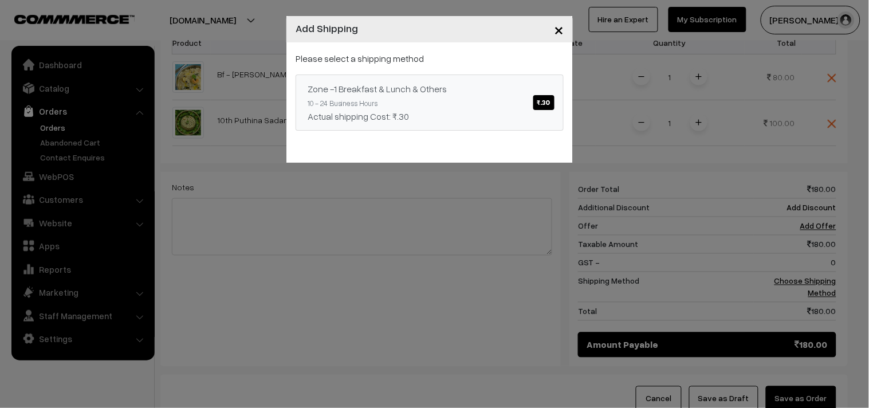
drag, startPoint x: 522, startPoint y: 99, endPoint x: 532, endPoint y: 104, distance: 11.0
click at [522, 98] on link "Zone -1 Breakfast & Lunch & Others ₹.30 10 - 24 Business Hours Actual shipping …" at bounding box center [430, 102] width 268 height 56
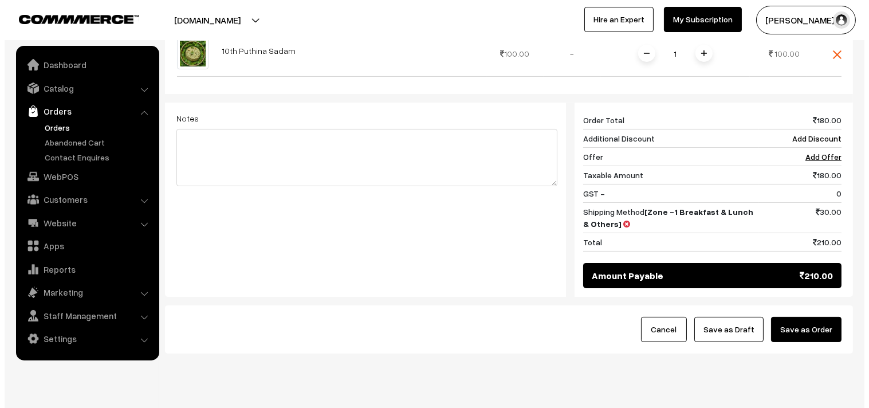
scroll to position [481, 0]
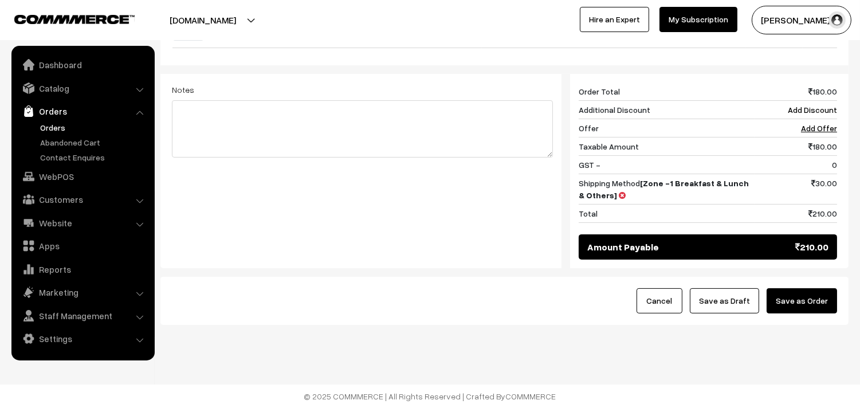
click at [803, 307] on button "Save as Order" at bounding box center [802, 300] width 70 height 25
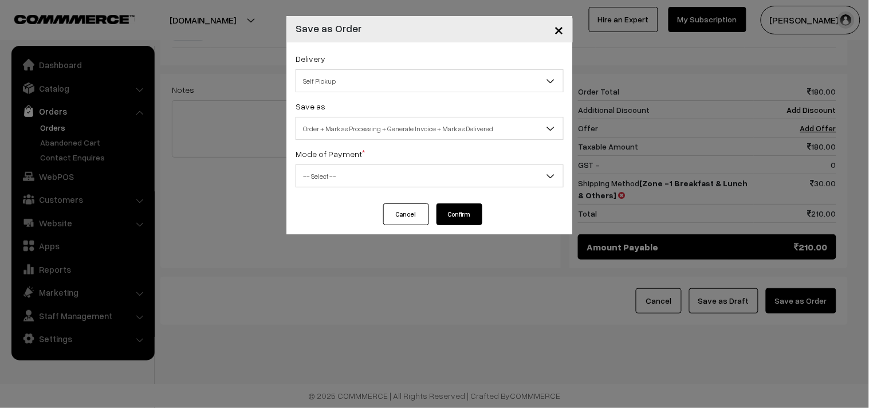
click at [388, 77] on span "Self Pickup" at bounding box center [429, 81] width 267 height 20
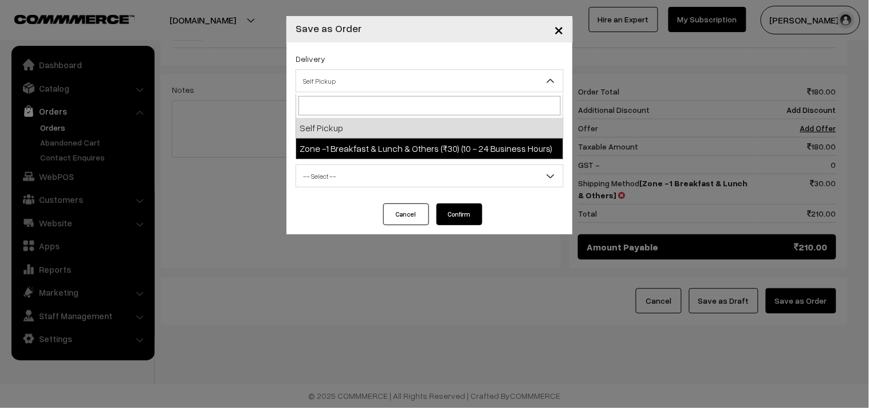
select select "ZON1"
select select "3"
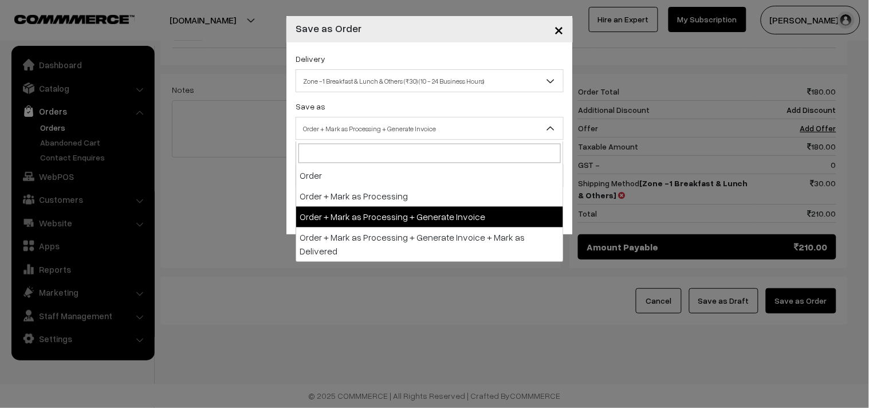
click at [396, 126] on span "Order + Mark as Processing + Generate Invoice" at bounding box center [429, 129] width 267 height 20
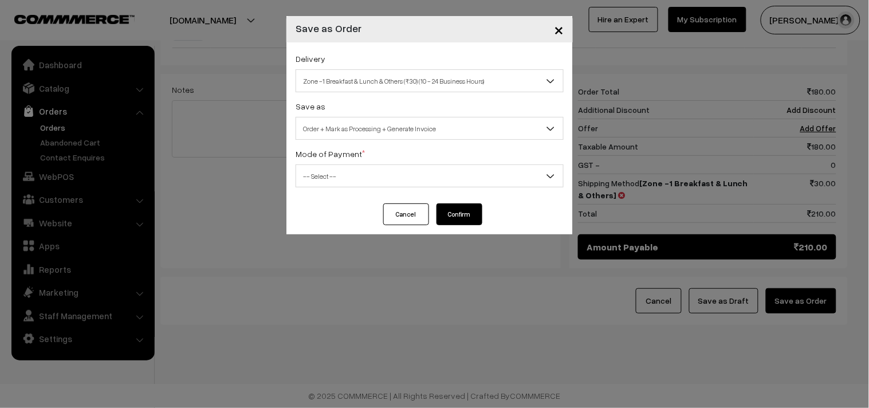
click at [332, 163] on div "Mode of Payment * -- Select -- COD Cash Cheque NEFT Online Payment DD Others --…" at bounding box center [430, 167] width 268 height 41
click at [317, 178] on span "-- Select --" at bounding box center [429, 176] width 267 height 20
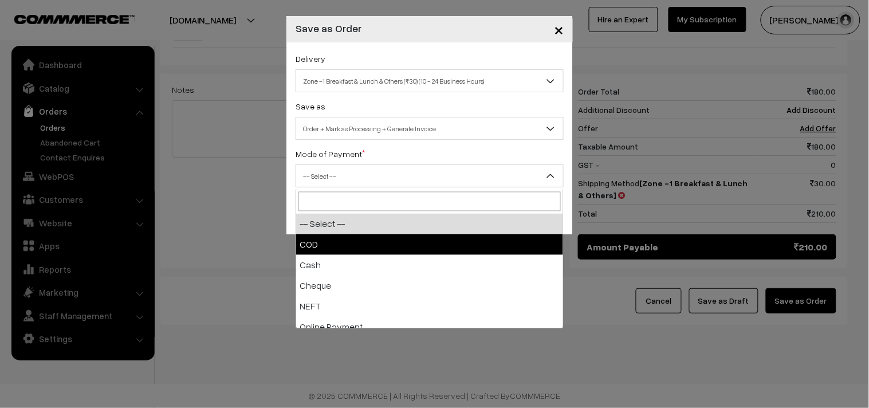
drag, startPoint x: 323, startPoint y: 249, endPoint x: 359, endPoint y: 242, distance: 37.4
select select "1"
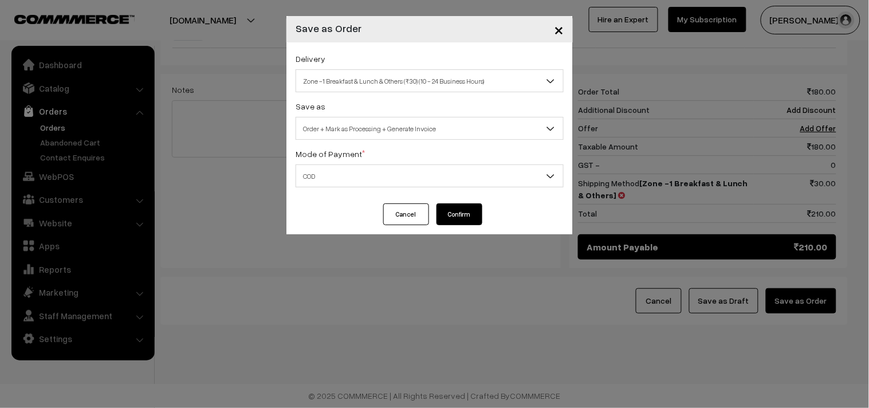
click at [453, 213] on button "Confirm" at bounding box center [460, 214] width 46 height 22
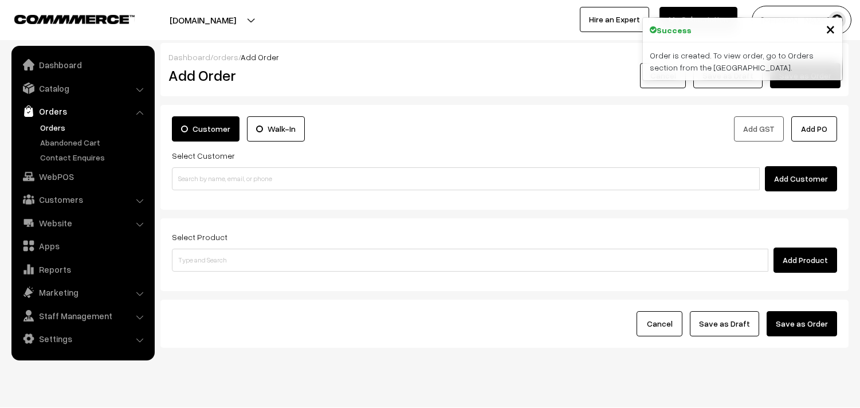
click at [58, 124] on link "Orders" at bounding box center [93, 127] width 113 height 12
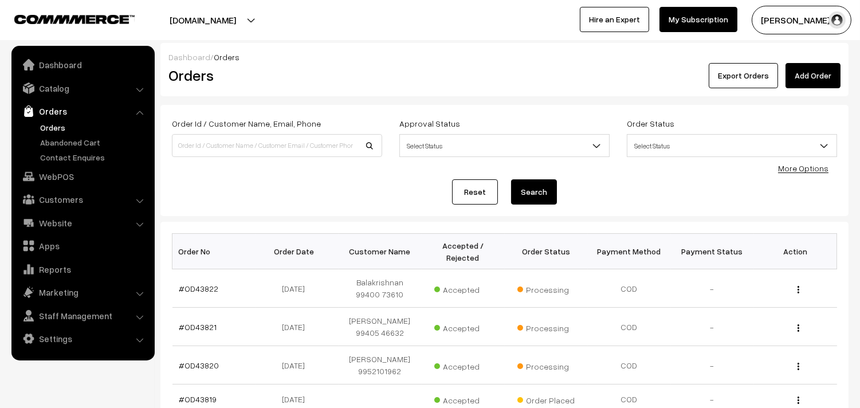
click at [198, 284] on link "#OD43822" at bounding box center [199, 289] width 40 height 10
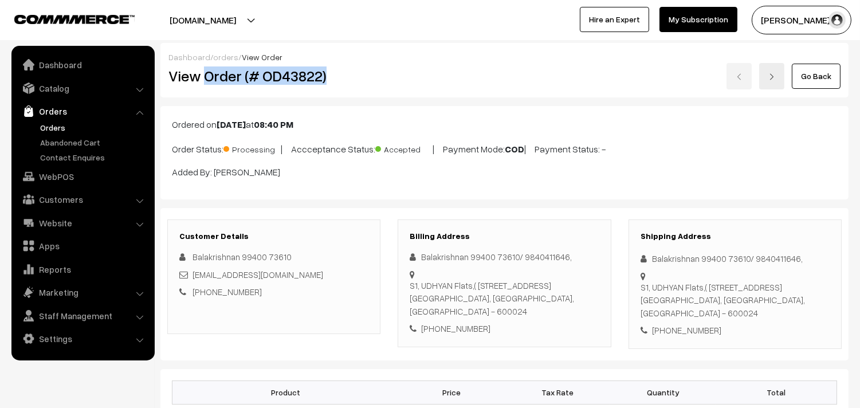
drag, startPoint x: 0, startPoint y: 0, endPoint x: 346, endPoint y: 70, distance: 353.2
click at [346, 70] on h2 "View Order (# OD43822)" at bounding box center [274, 76] width 213 height 18
copy h2 "Order (# OD43822)"
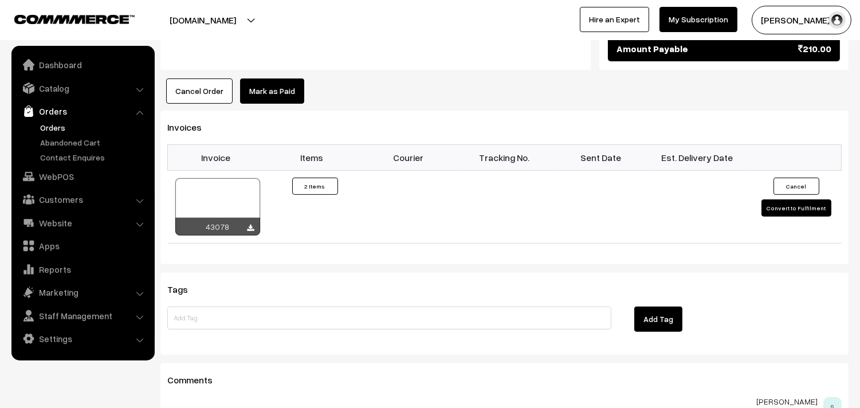
scroll to position [764, 0]
click at [249, 229] on icon at bounding box center [251, 227] width 7 height 7
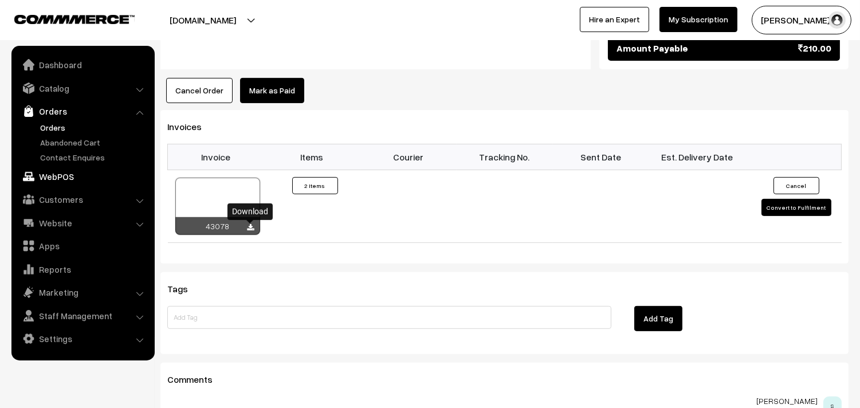
click at [54, 168] on link "WebPOS" at bounding box center [82, 176] width 136 height 21
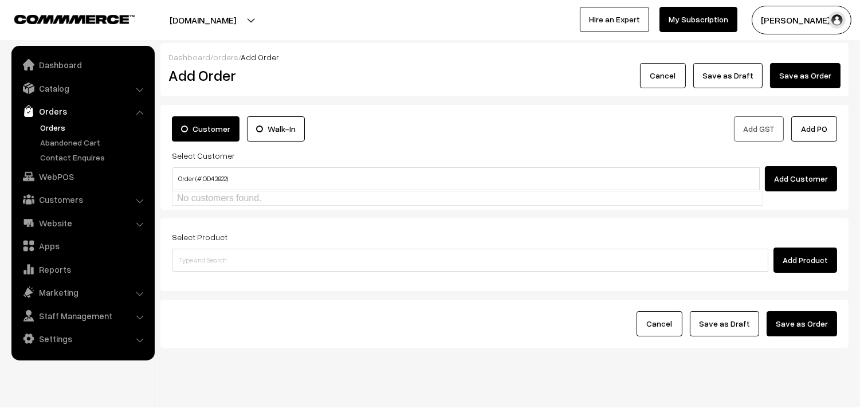
type input "Order (# OD43822)"
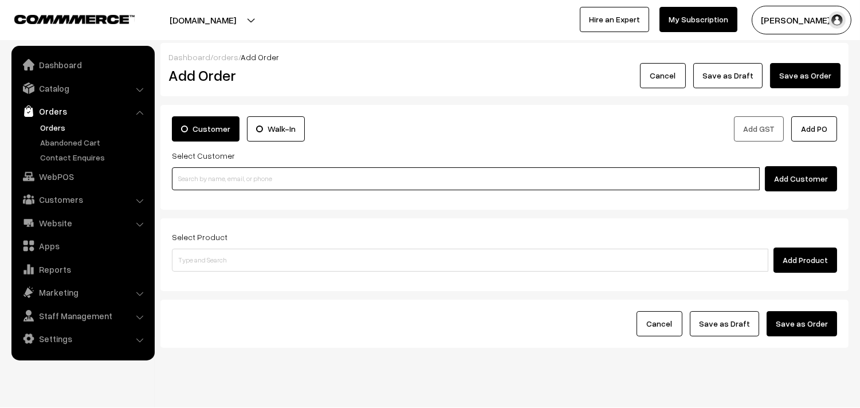
paste input "99402 51974"
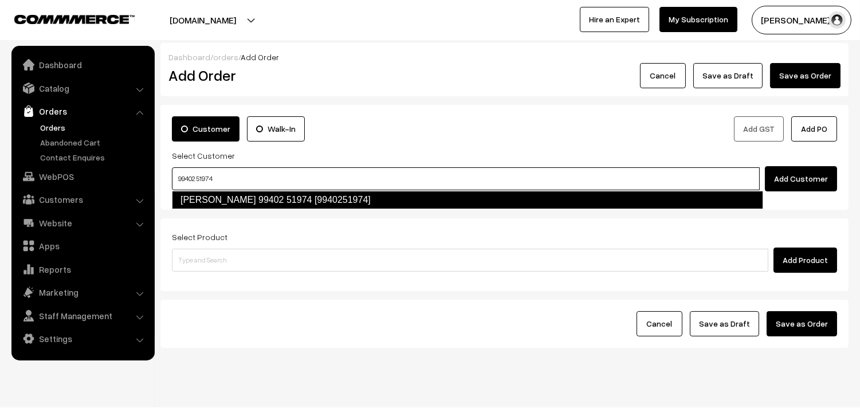
type input "99402 51974"
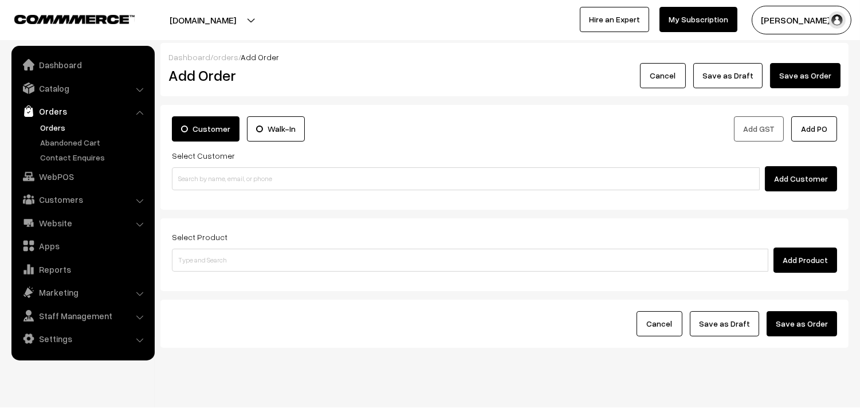
click at [201, 213] on form "Customer Walk-In Add GST Add PO Select Customer Add Customer Select Product Add…" at bounding box center [504, 226] width 688 height 243
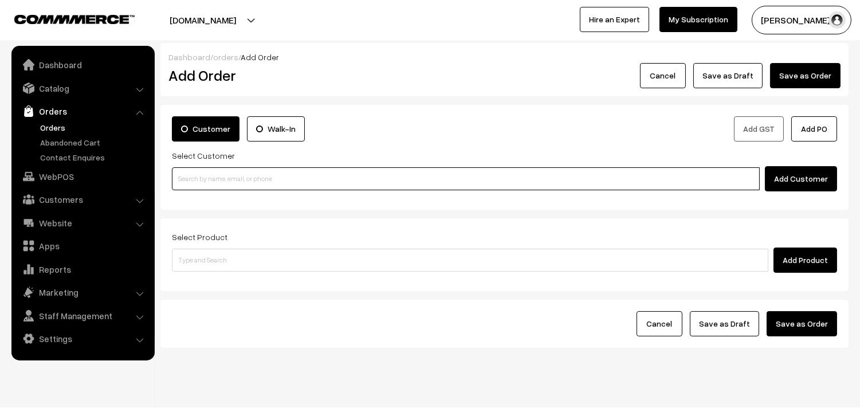
click at [207, 176] on input at bounding box center [466, 178] width 588 height 23
paste input "99402 51974"
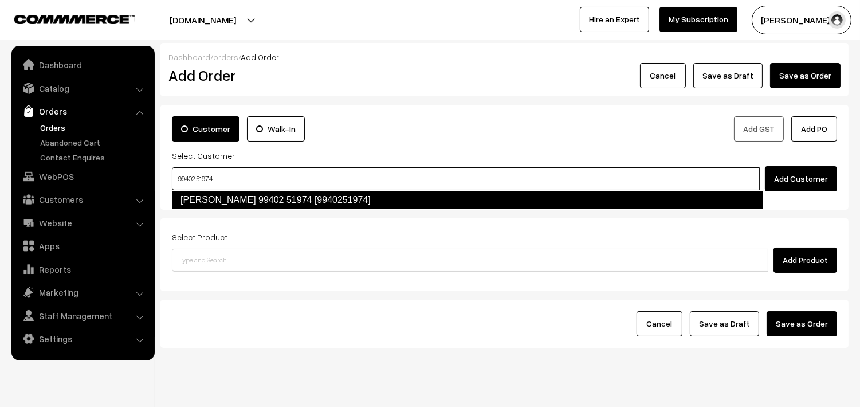
click at [204, 202] on link "[PERSON_NAME] 99402 51974 [9940251974]" at bounding box center [467, 200] width 591 height 18
type input "99402 51974"
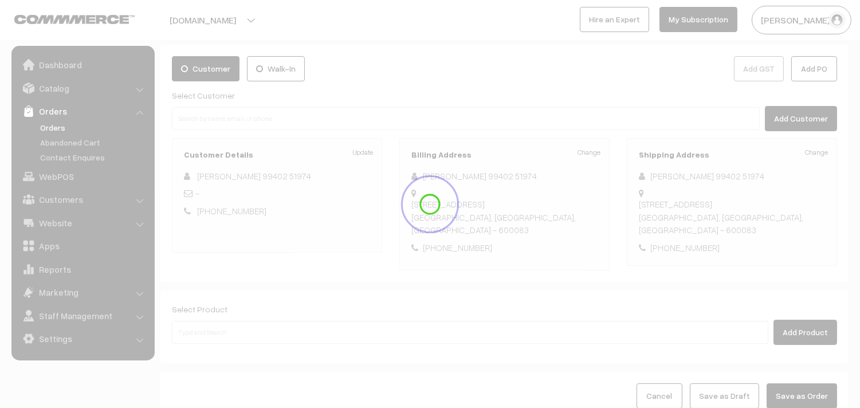
scroll to position [156, 0]
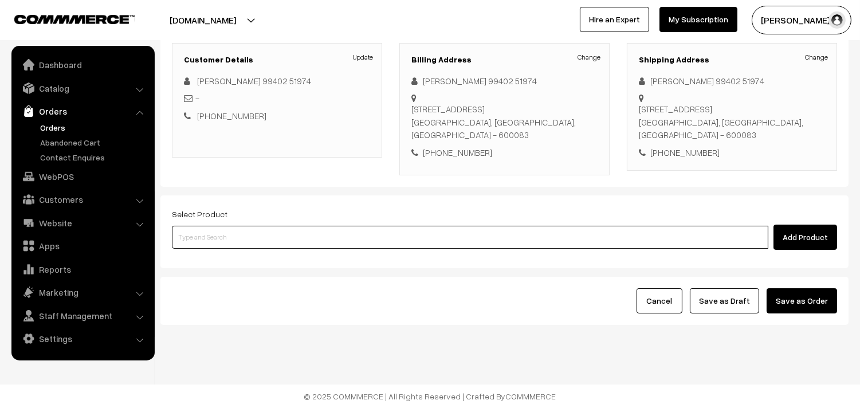
click at [230, 239] on input at bounding box center [470, 237] width 596 height 23
type input "10th with"
click at [230, 254] on link "10th Without Rice..." at bounding box center [470, 258] width 597 height 17
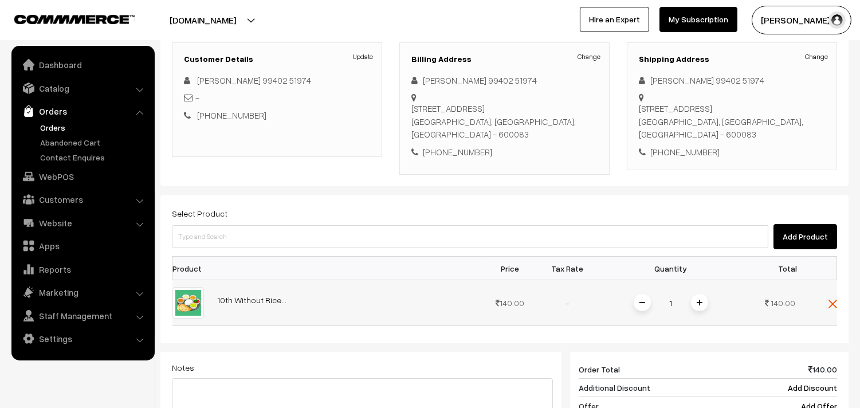
click at [702, 305] on span at bounding box center [699, 302] width 17 height 17
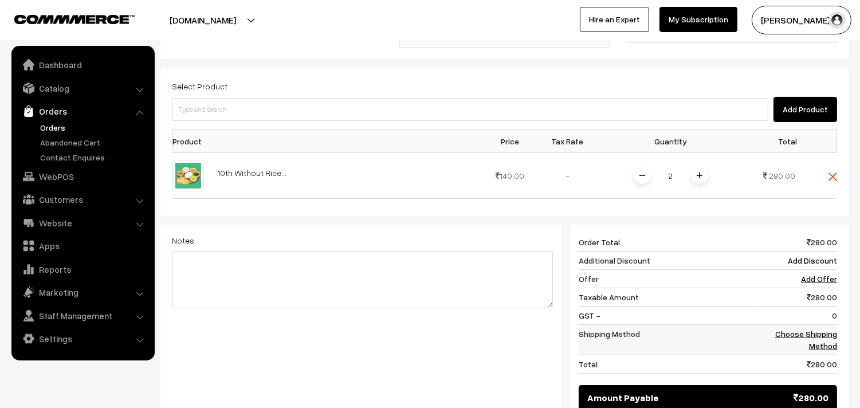
click at [816, 334] on link "Choose Shipping Method" at bounding box center [806, 340] width 62 height 22
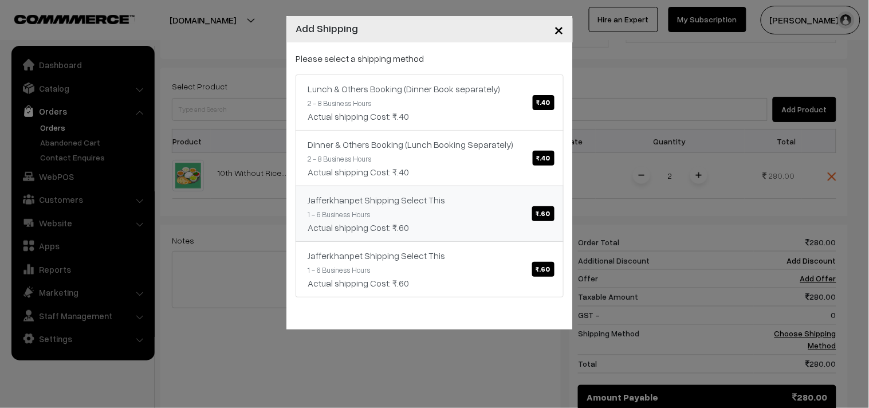
click at [443, 219] on link "Jafferkhanpet Shipping Select This ₹.60 1 - 6 Business Hours Actual shipping Co…" at bounding box center [430, 214] width 268 height 56
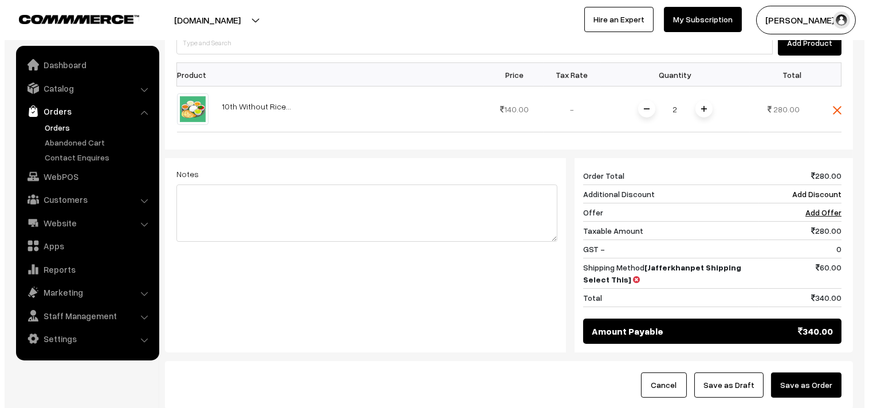
scroll to position [410, 0]
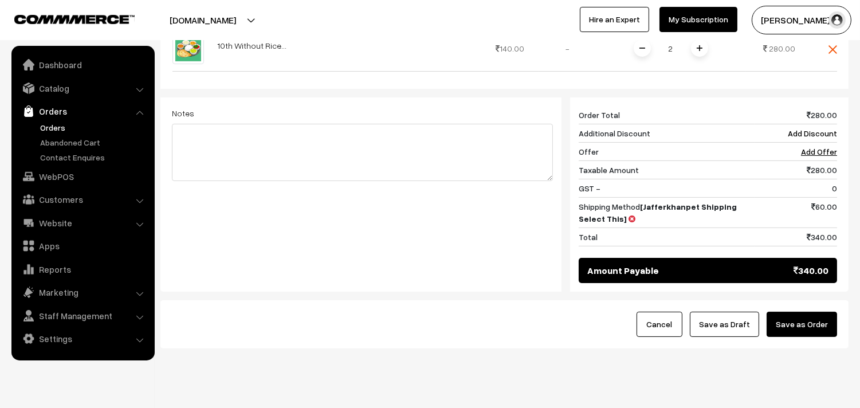
click at [789, 329] on button "Save as Order" at bounding box center [802, 324] width 70 height 25
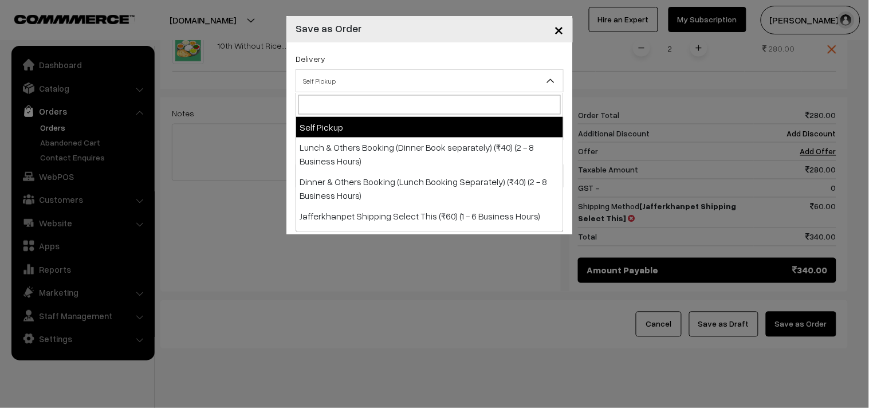
drag, startPoint x: 331, startPoint y: 79, endPoint x: 368, endPoint y: 143, distance: 73.9
click at [331, 80] on span "Self Pickup" at bounding box center [429, 81] width 267 height 20
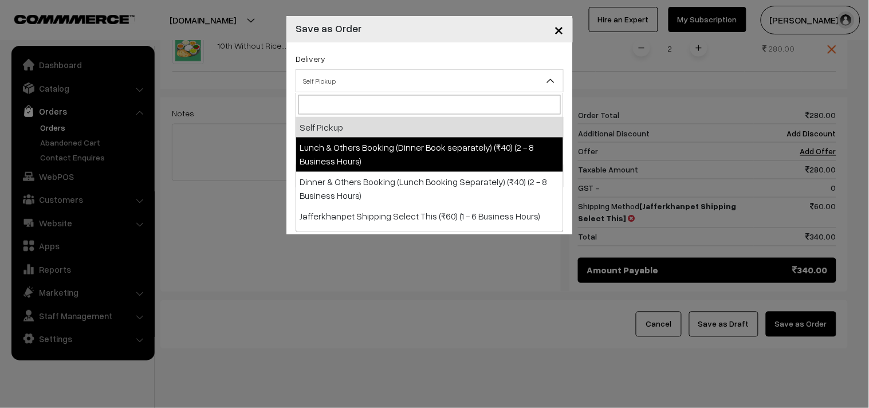
select select "LOB1"
select select "3"
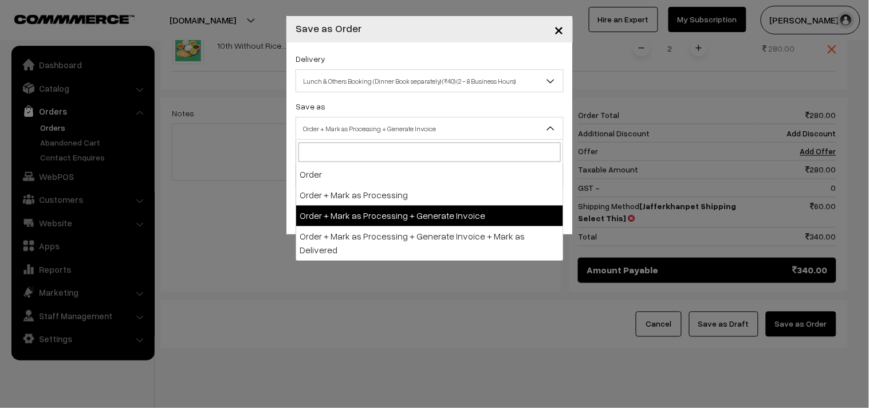
click at [369, 132] on span "Order + Mark as Processing + Generate Invoice" at bounding box center [429, 129] width 267 height 20
drag, startPoint x: 383, startPoint y: 210, endPoint x: 367, endPoint y: 198, distance: 19.3
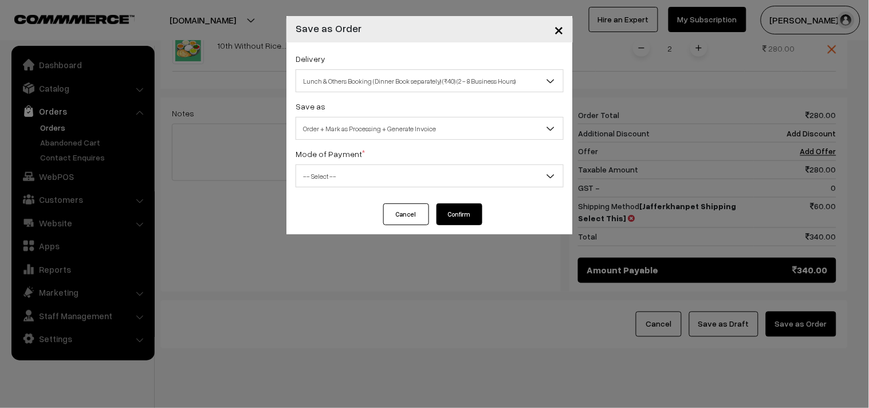
click at [345, 183] on span "-- Select --" at bounding box center [429, 176] width 267 height 20
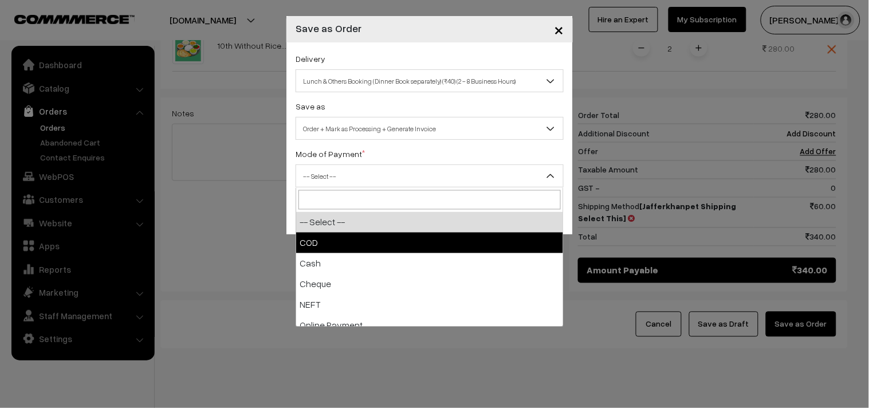
drag, startPoint x: 324, startPoint y: 242, endPoint x: 431, endPoint y: 231, distance: 107.7
select select "1"
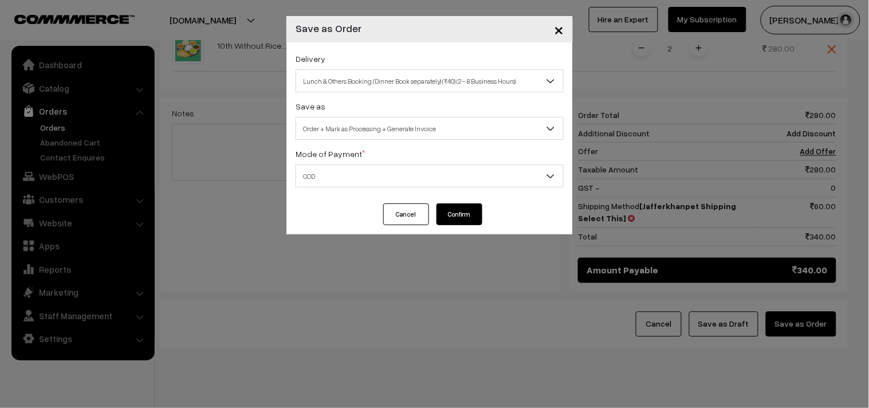
click at [463, 213] on button "Confirm" at bounding box center [460, 214] width 46 height 22
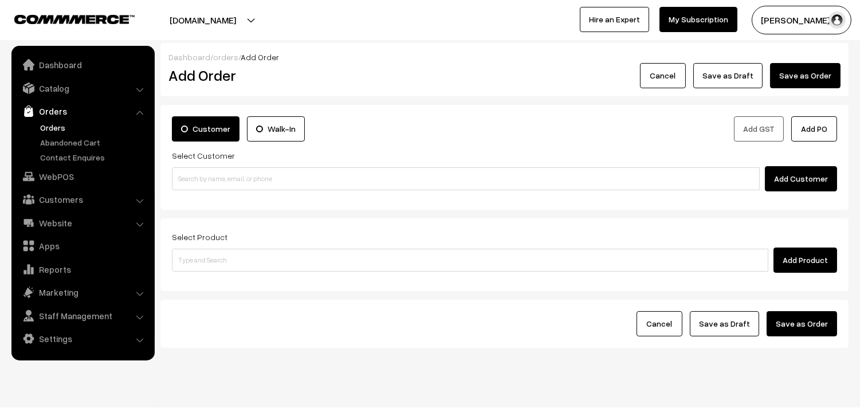
click at [60, 123] on link "Orders" at bounding box center [93, 127] width 113 height 12
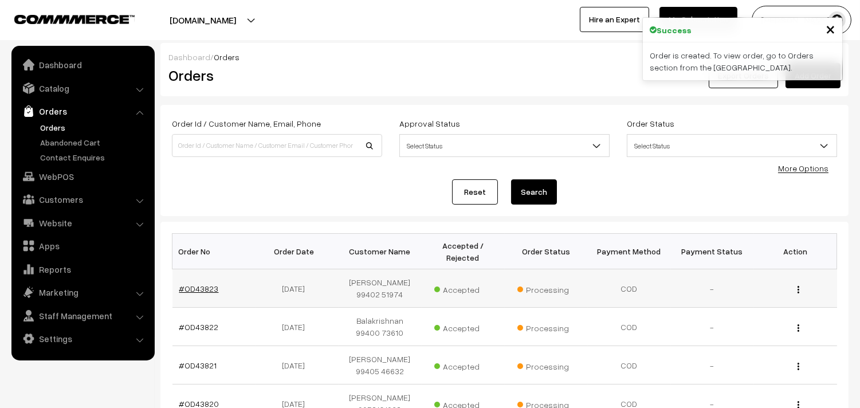
click at [198, 290] on link "#OD43823" at bounding box center [199, 289] width 40 height 10
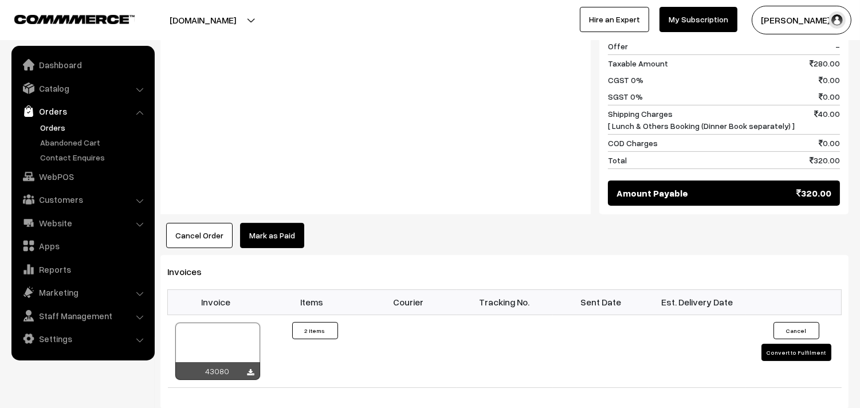
scroll to position [573, 0]
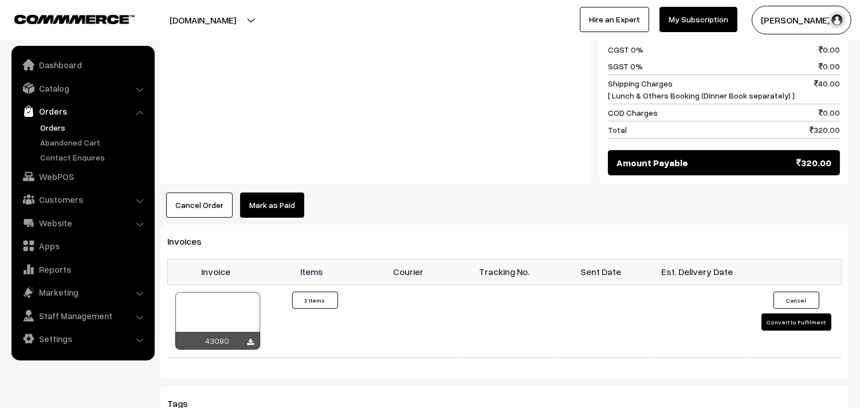
click at [210, 211] on button "Cancel Order" at bounding box center [199, 205] width 66 height 25
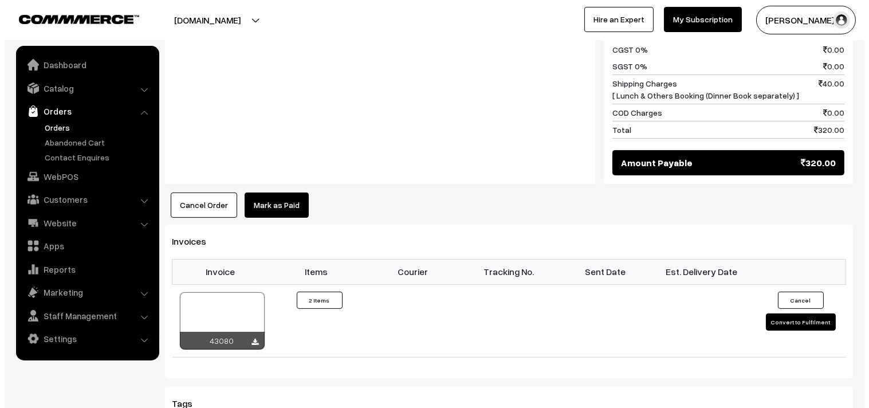
scroll to position [574, 0]
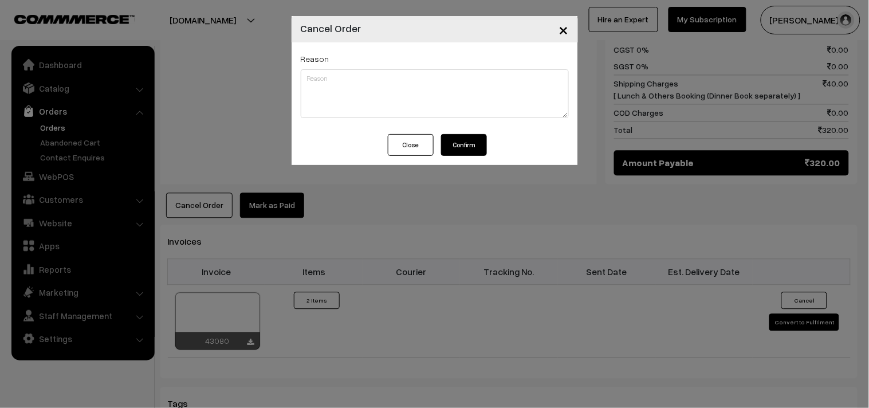
click at [472, 124] on div "Reason" at bounding box center [435, 88] width 286 height 92
click at [468, 142] on button "Confirm" at bounding box center [464, 145] width 46 height 22
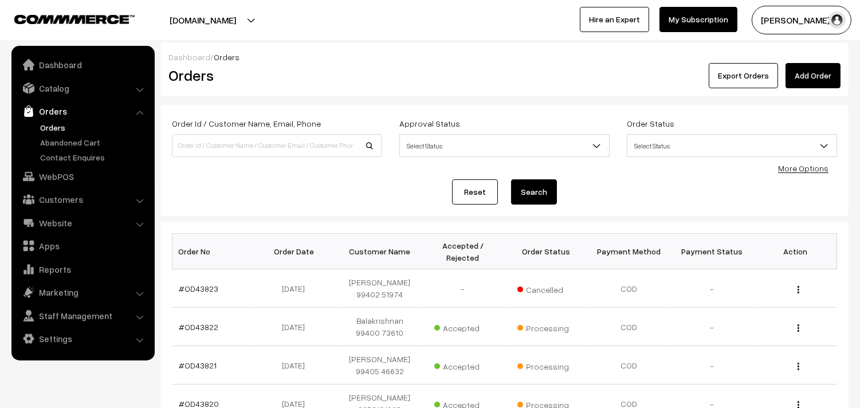
click at [39, 128] on link "Orders" at bounding box center [93, 127] width 113 height 12
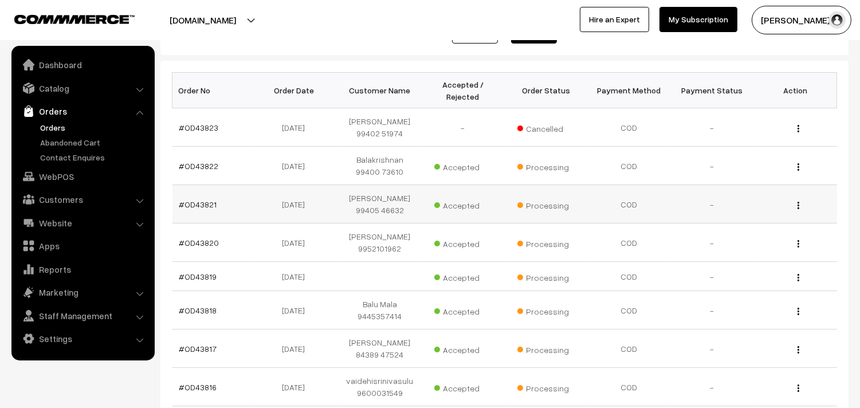
scroll to position [191, 0]
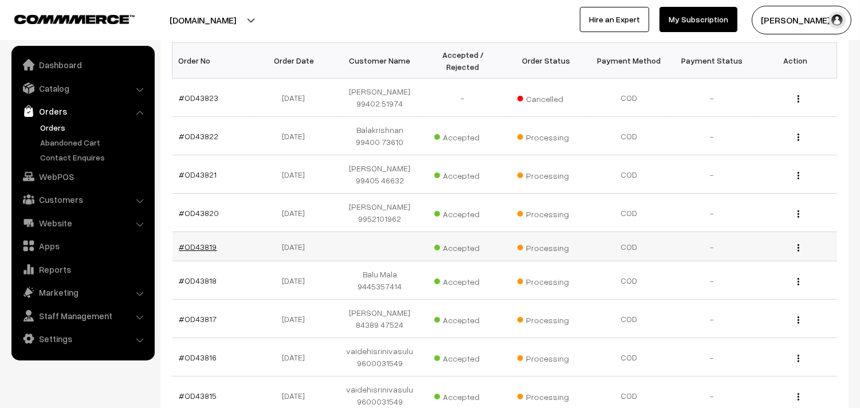
click at [199, 242] on link "#OD43819" at bounding box center [198, 247] width 38 height 10
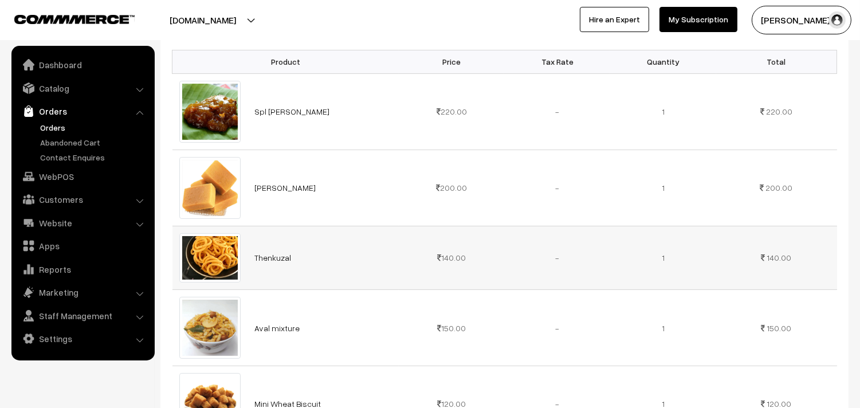
scroll to position [127, 0]
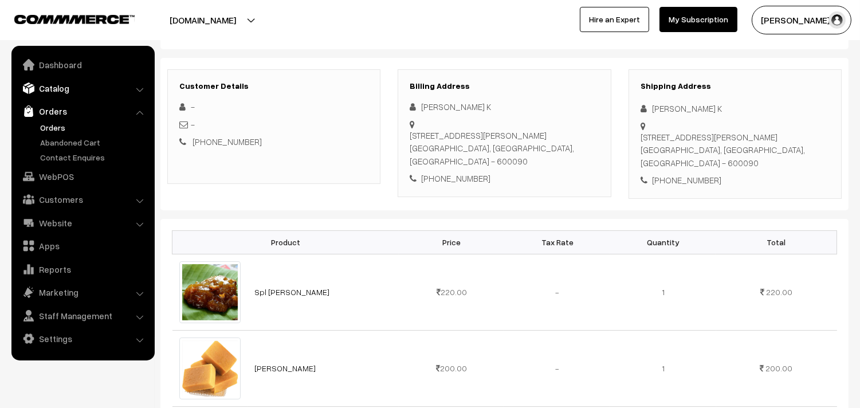
click at [67, 85] on link "Catalog" at bounding box center [82, 88] width 136 height 21
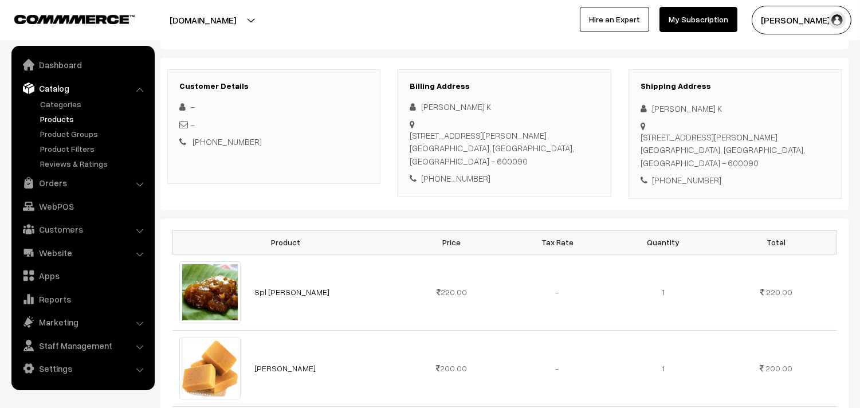
click at [55, 121] on link "Products" at bounding box center [93, 119] width 113 height 12
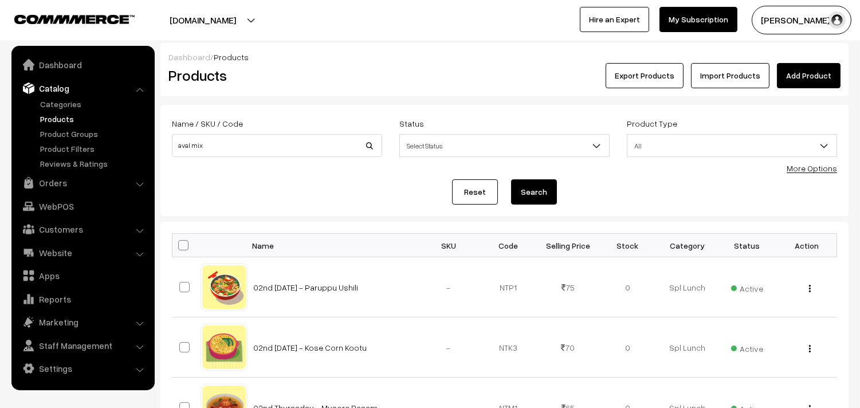
type input "aval mix"
click at [511, 179] on button "Search" at bounding box center [534, 191] width 46 height 25
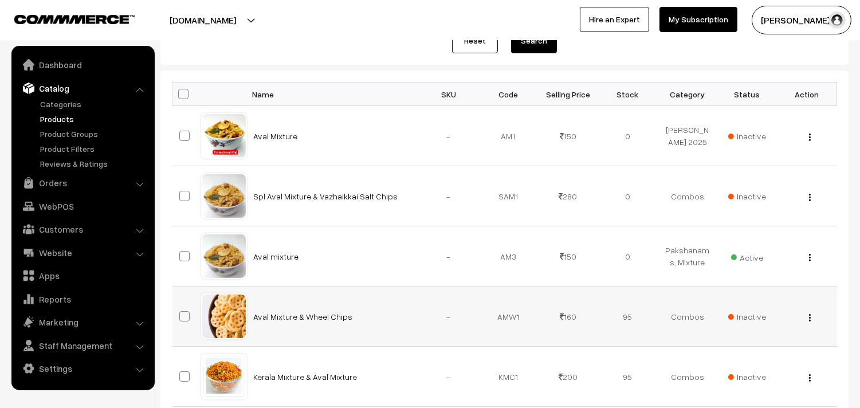
scroll to position [191, 0]
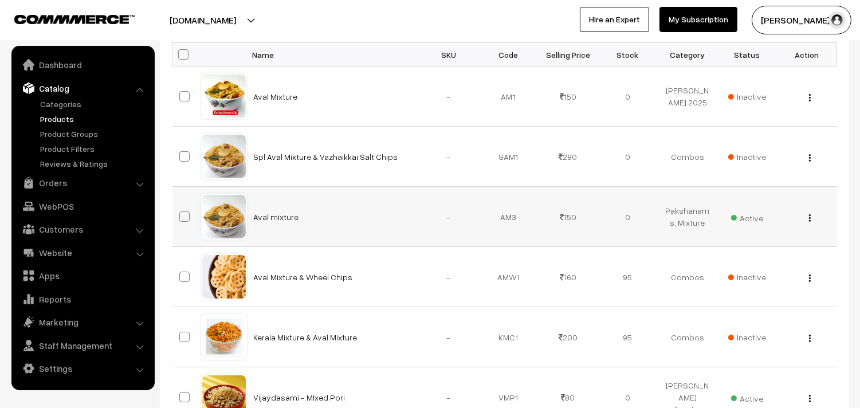
drag, startPoint x: 808, startPoint y: 218, endPoint x: 800, endPoint y: 223, distance: 9.5
click at [808, 218] on button "button" at bounding box center [809, 217] width 3 height 9
click at [744, 261] on link "Edit" at bounding box center [758, 259] width 97 height 25
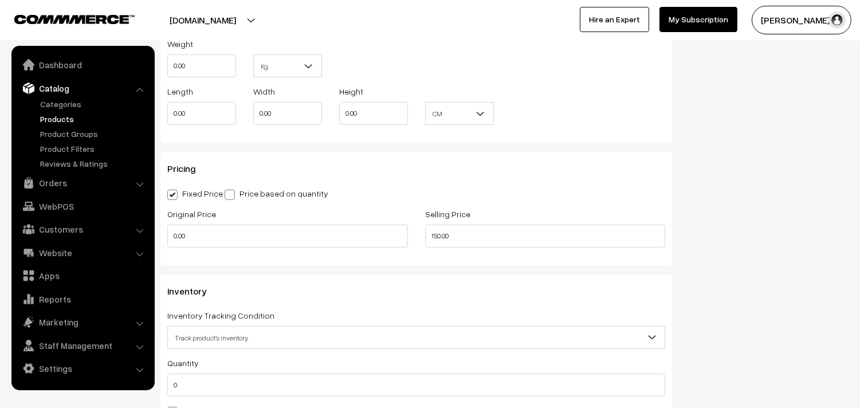
scroll to position [955, 0]
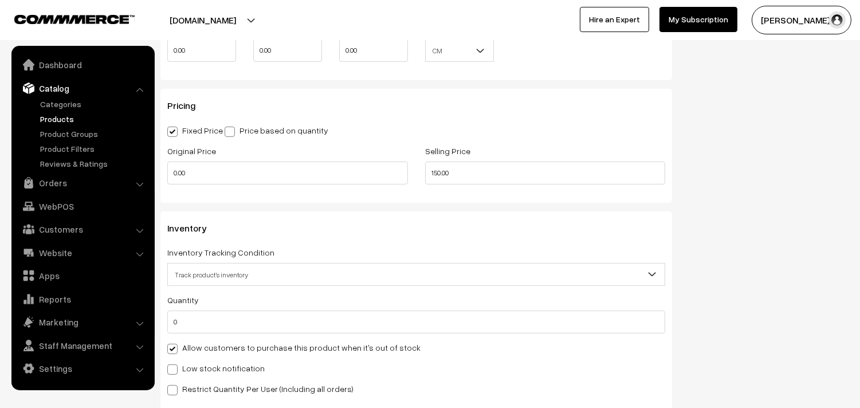
click at [184, 350] on label "Allow customers to purchase this product when it's out of stock" at bounding box center [293, 347] width 253 height 12
click at [175, 350] on input "Allow customers to purchase this product when it's out of stock" at bounding box center [170, 346] width 7 height 7
checkbox input "false"
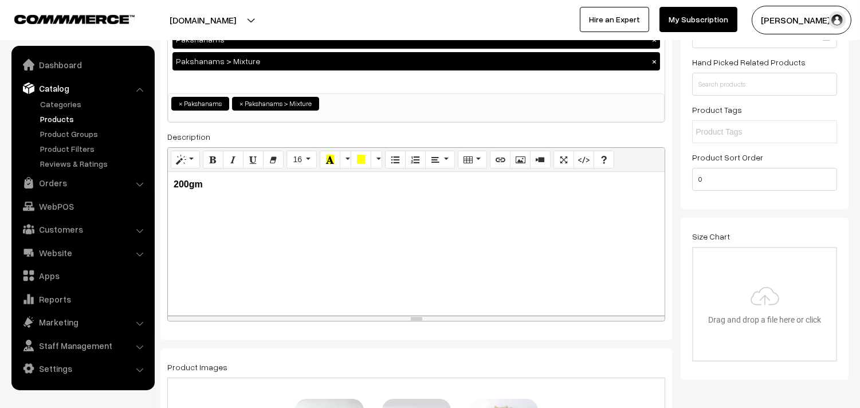
scroll to position [0, 0]
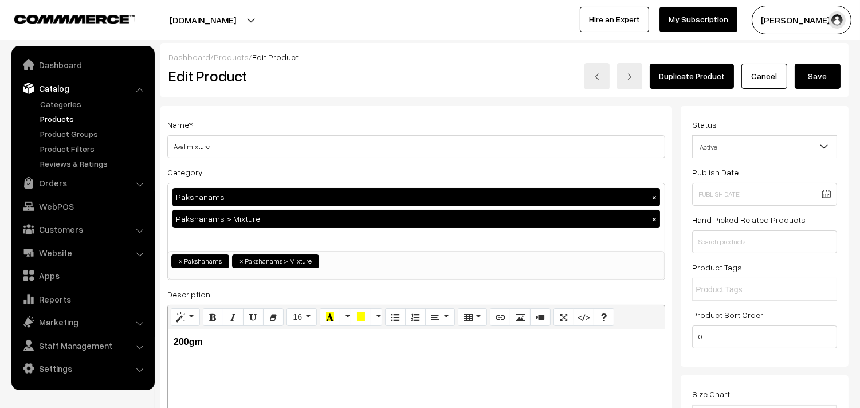
click at [816, 76] on button "Save" at bounding box center [818, 76] width 46 height 25
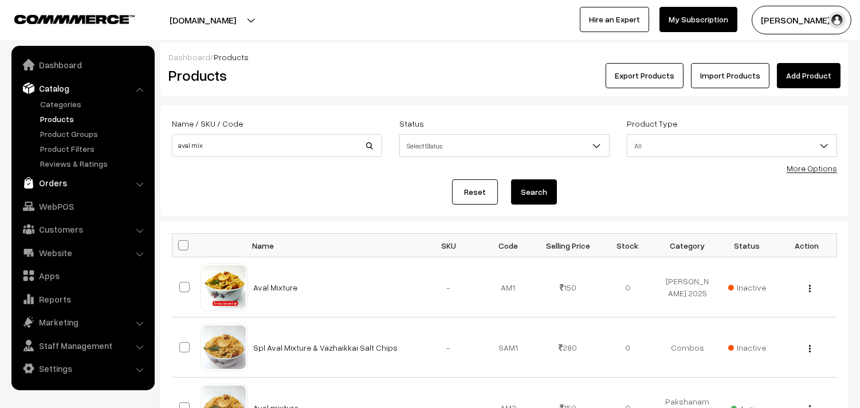
click at [50, 179] on link "Orders" at bounding box center [82, 182] width 136 height 21
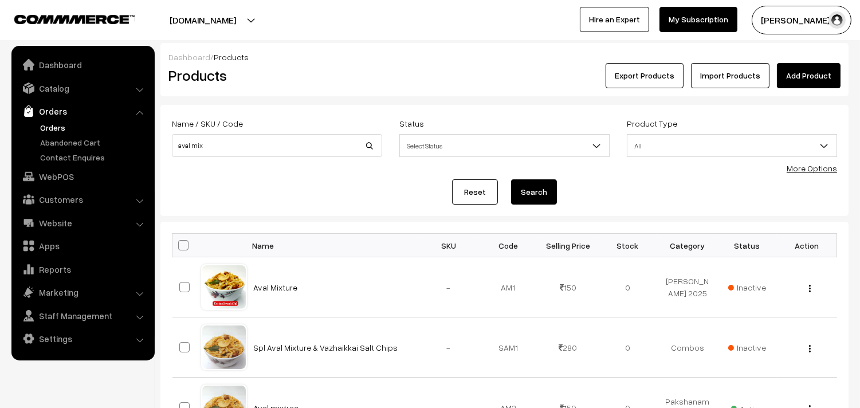
click at [61, 129] on link "Orders" at bounding box center [93, 127] width 113 height 12
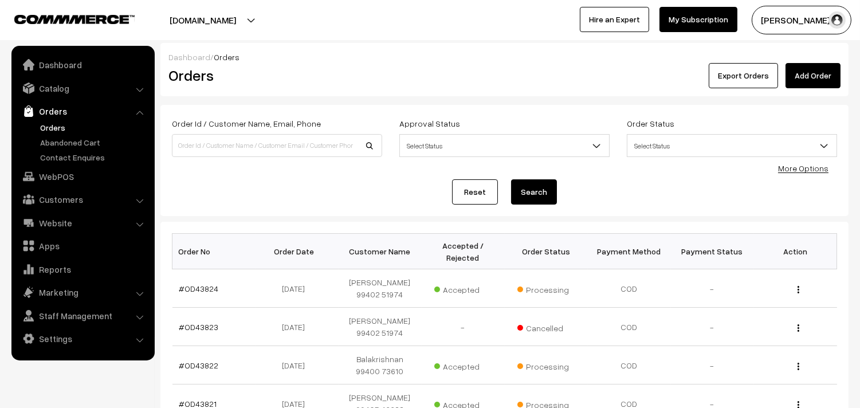
scroll to position [64, 0]
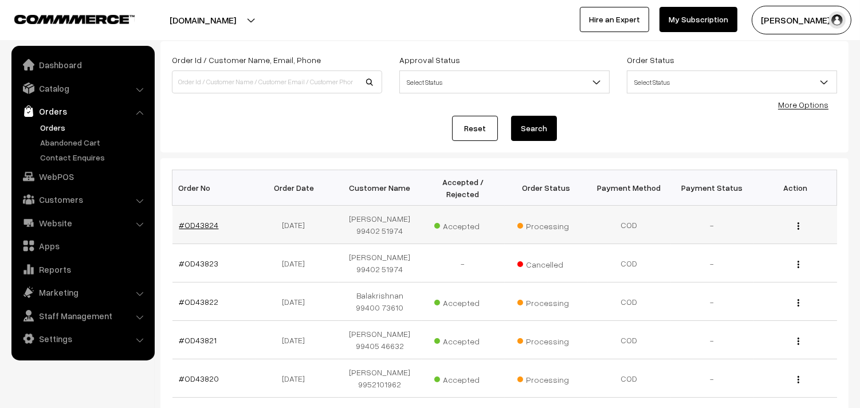
click at [186, 222] on link "#OD43824" at bounding box center [199, 225] width 40 height 10
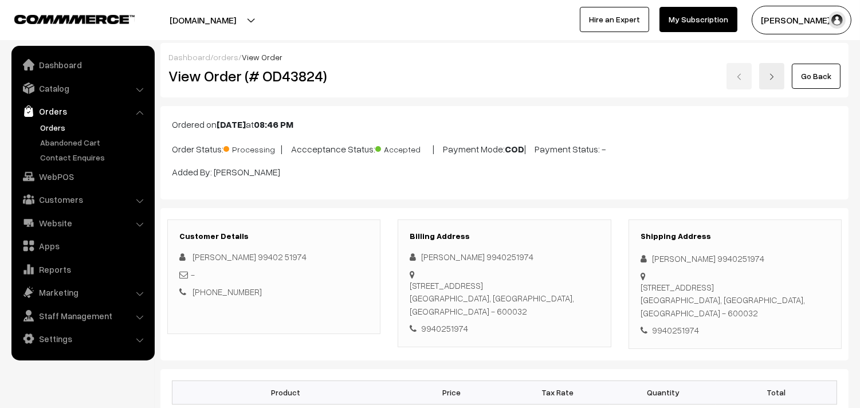
drag, startPoint x: 423, startPoint y: 273, endPoint x: 603, endPoint y: 253, distance: 181.1
click at [587, 279] on div "29/17,Balaji nagar , 1st.main road,Ekkaduthangal Chennai, Tamil Nadu, India - 6…" at bounding box center [504, 298] width 189 height 39
copy div "29/17,Balaji nagar , 1st.main road,Ekkaduthangal"
click at [53, 124] on link "Orders" at bounding box center [93, 127] width 113 height 12
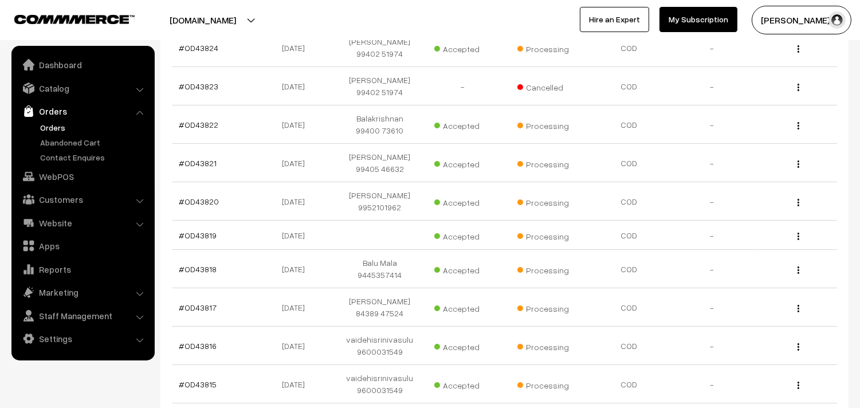
scroll to position [254, 0]
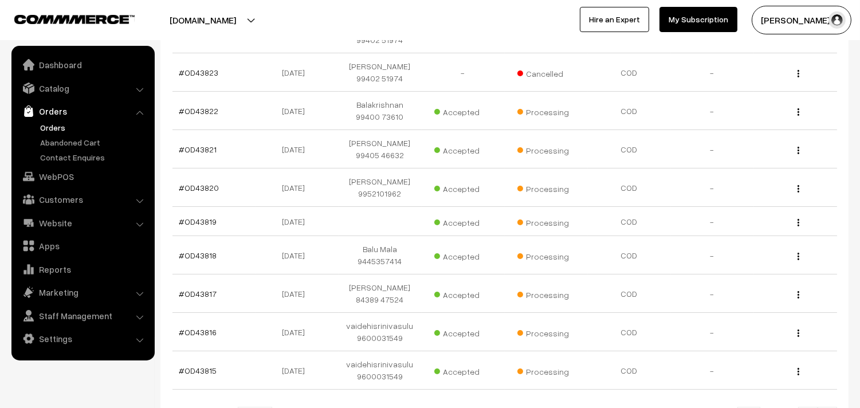
click at [60, 128] on link "Orders" at bounding box center [93, 127] width 113 height 12
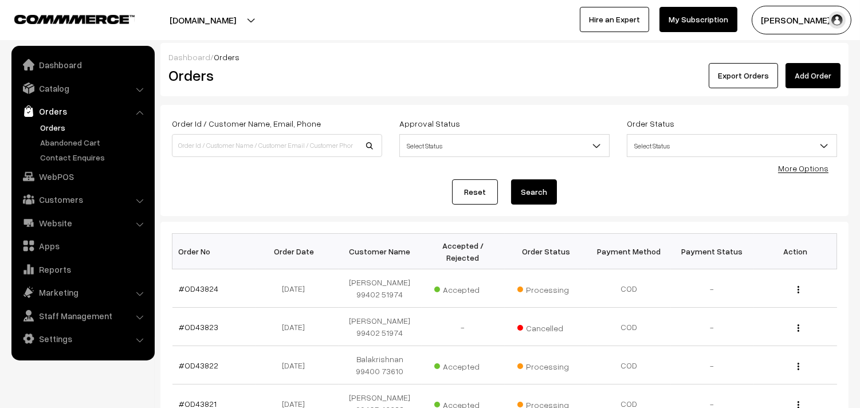
click at [47, 123] on link "Orders" at bounding box center [93, 127] width 113 height 12
click at [54, 124] on link "Orders" at bounding box center [93, 127] width 113 height 12
click at [41, 119] on link "Orders" at bounding box center [82, 111] width 136 height 21
click at [42, 122] on link "Orders" at bounding box center [93, 127] width 113 height 12
click at [73, 175] on link "WebPOS" at bounding box center [82, 176] width 136 height 21
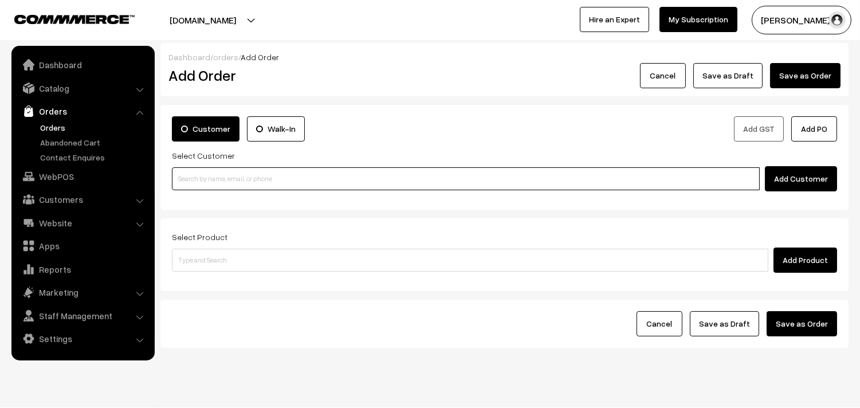
click at [215, 182] on input at bounding box center [466, 178] width 588 height 23
paste input "98844 51282"
click at [194, 172] on input "98844 51282" at bounding box center [466, 178] width 588 height 23
click at [196, 172] on input "98844 51282" at bounding box center [466, 178] width 588 height 23
click at [196, 191] on ul "lallitha 9884451282 [9884451282]" at bounding box center [467, 200] width 591 height 18
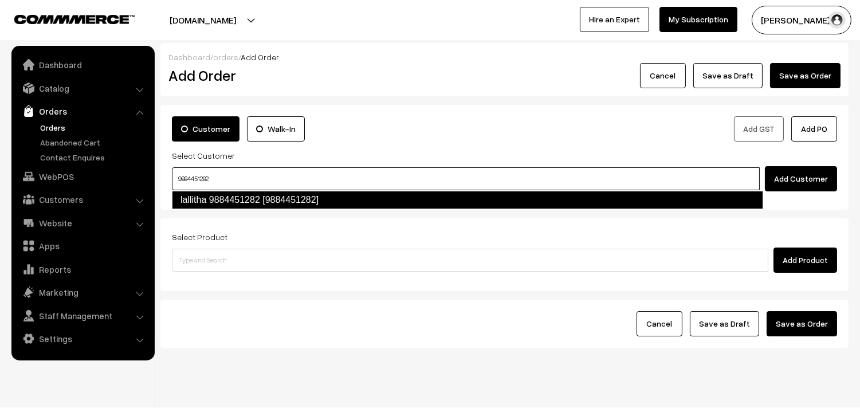
click at [196, 195] on link "lallitha 9884451282 [9884451282]" at bounding box center [467, 200] width 591 height 18
type input "9884451282"
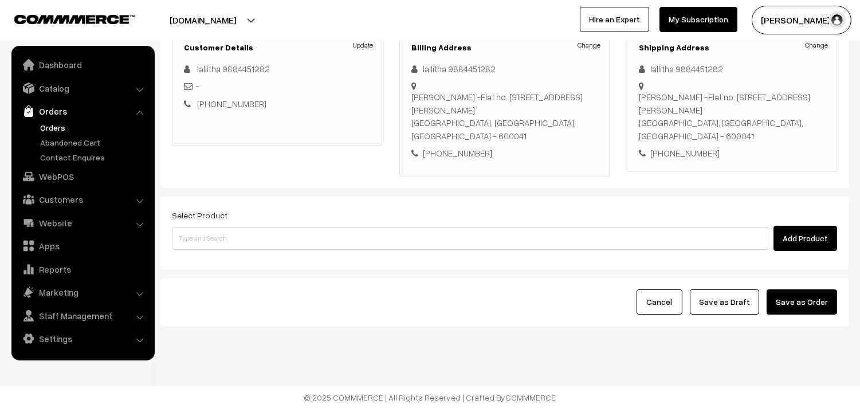
scroll to position [169, 0]
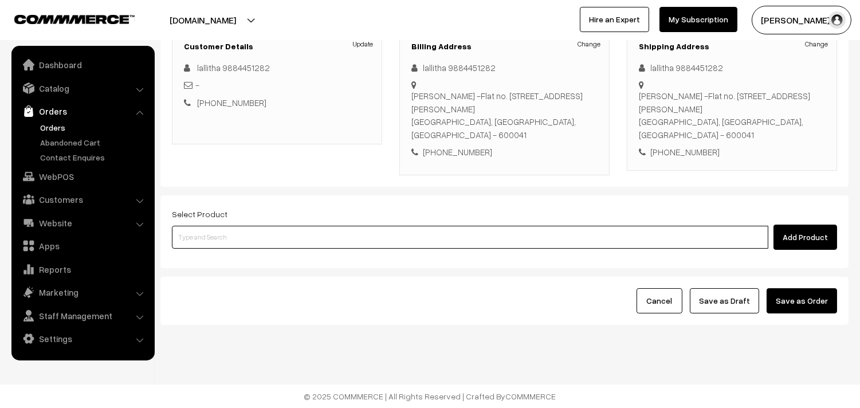
click at [235, 232] on input at bounding box center [470, 237] width 596 height 23
click at [244, 230] on input at bounding box center [470, 237] width 596 height 23
type input "idly"
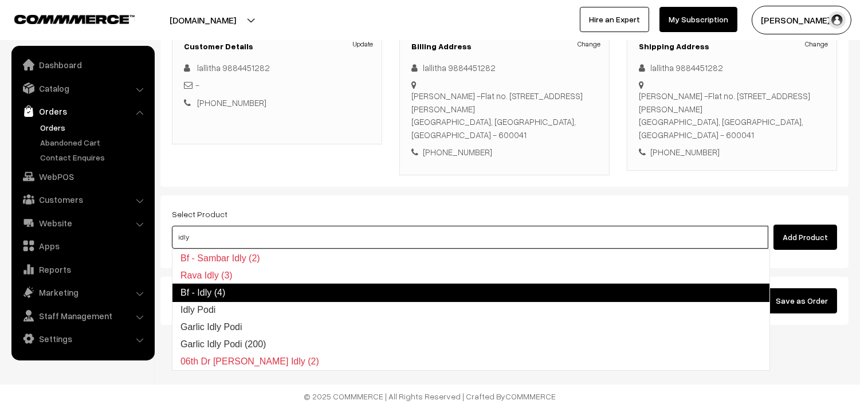
click at [225, 285] on link "Bf - Idly (4)" at bounding box center [471, 293] width 598 height 18
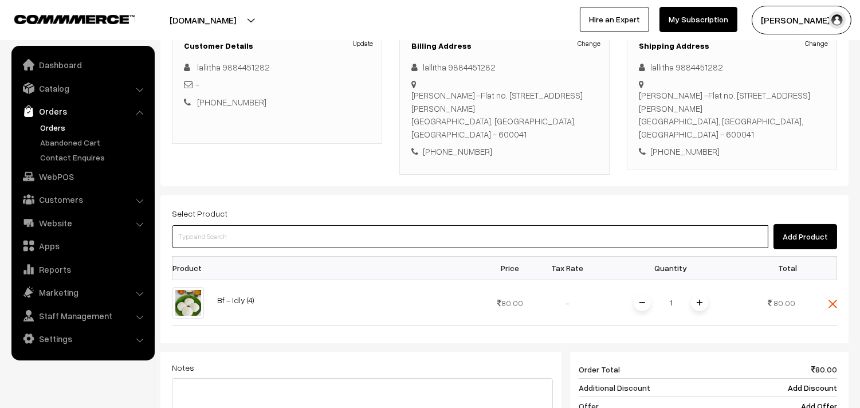
click at [227, 242] on input at bounding box center [470, 236] width 596 height 23
type input "plain dosa"
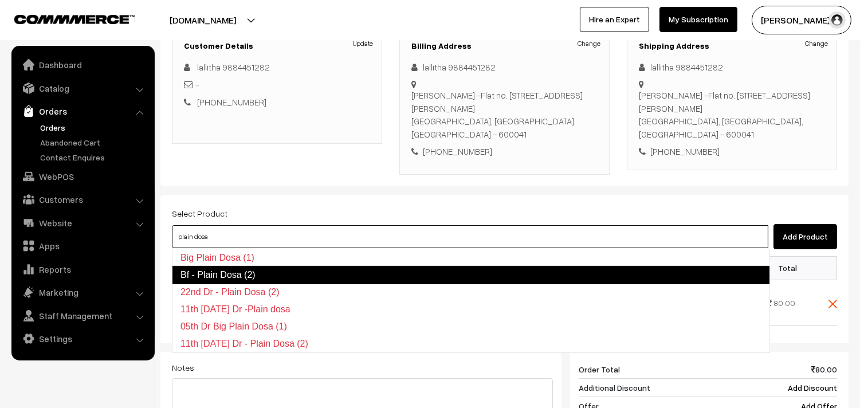
click at [222, 273] on link "Bf - Plain Dosa (2)" at bounding box center [471, 275] width 598 height 18
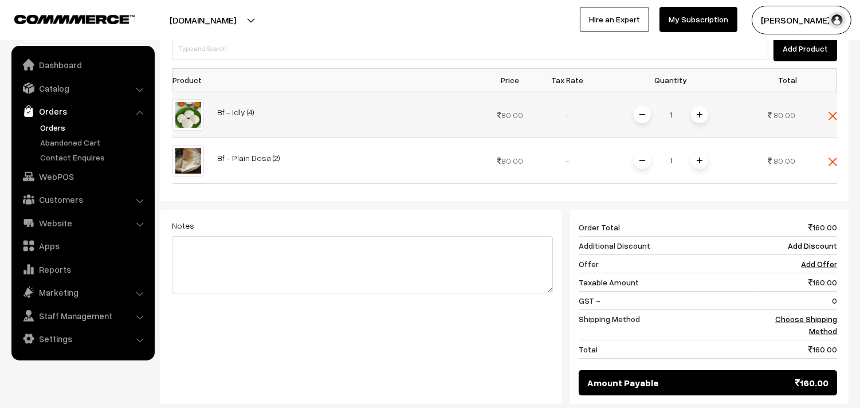
scroll to position [296, 0]
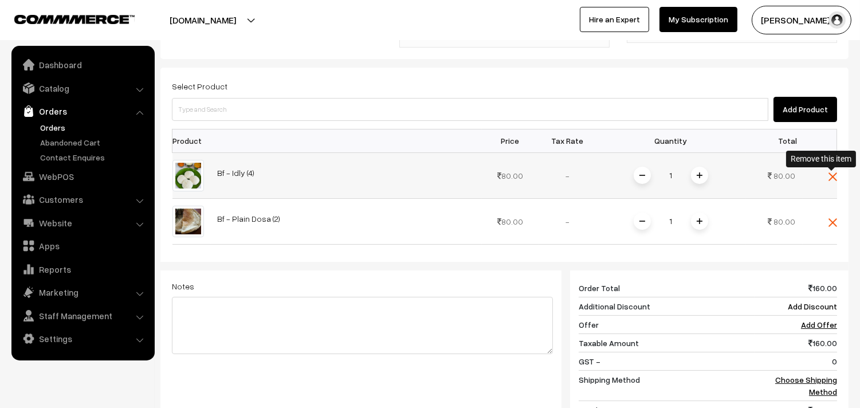
click at [834, 175] on img at bounding box center [832, 176] width 9 height 9
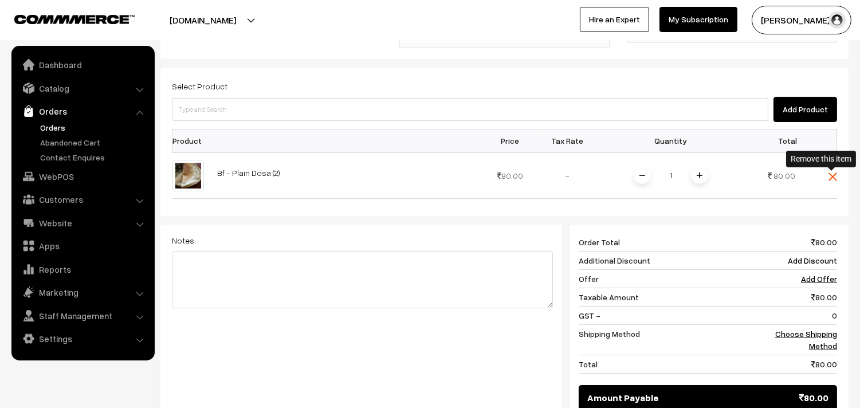
click at [832, 175] on img at bounding box center [832, 176] width 9 height 9
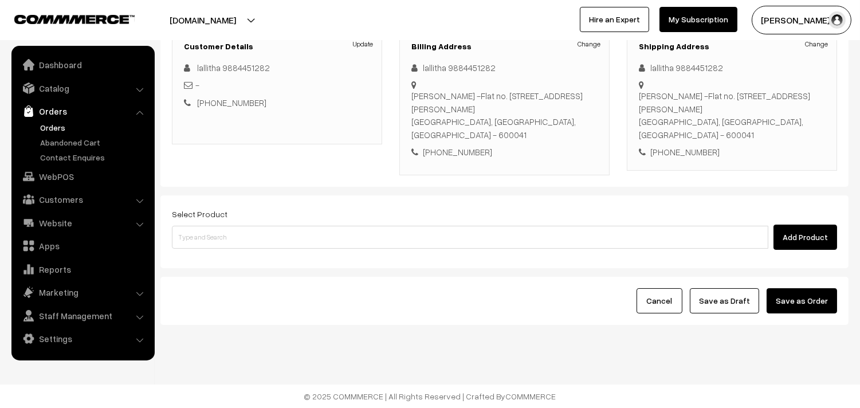
scroll to position [169, 0]
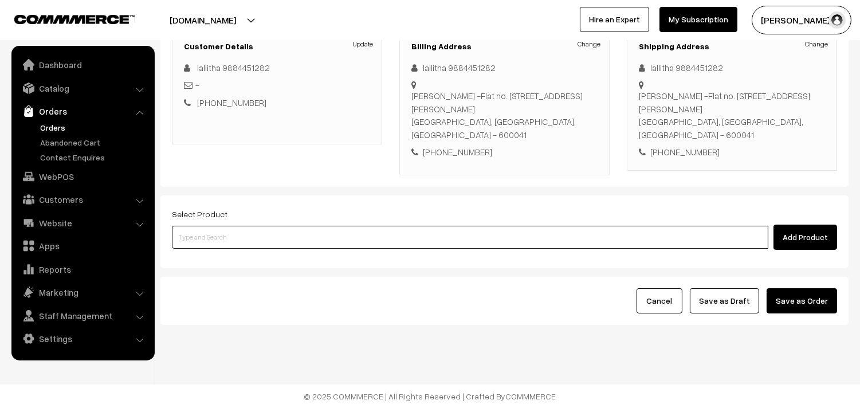
click at [231, 227] on input at bounding box center [470, 237] width 596 height 23
type input "10th with"
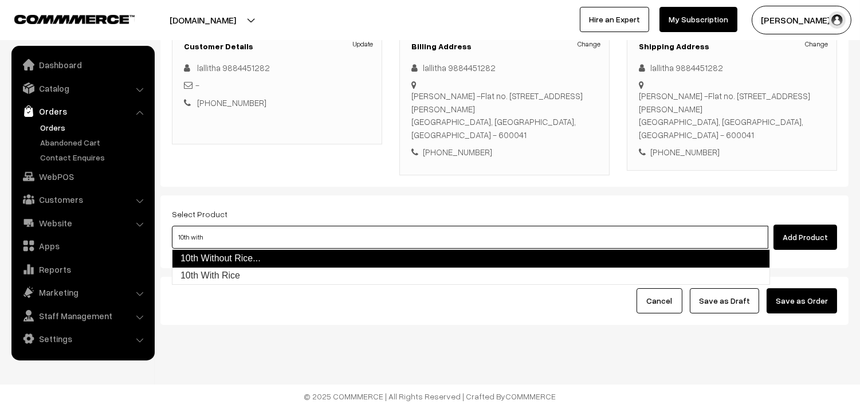
click at [225, 255] on link "10th Without Rice..." at bounding box center [471, 258] width 598 height 18
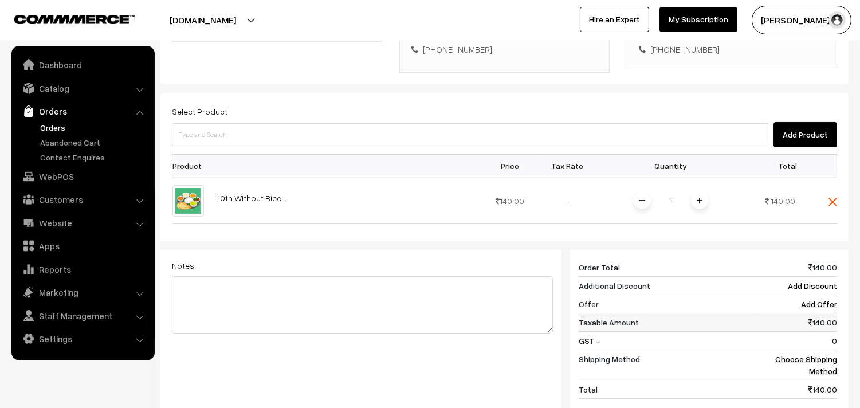
scroll to position [296, 0]
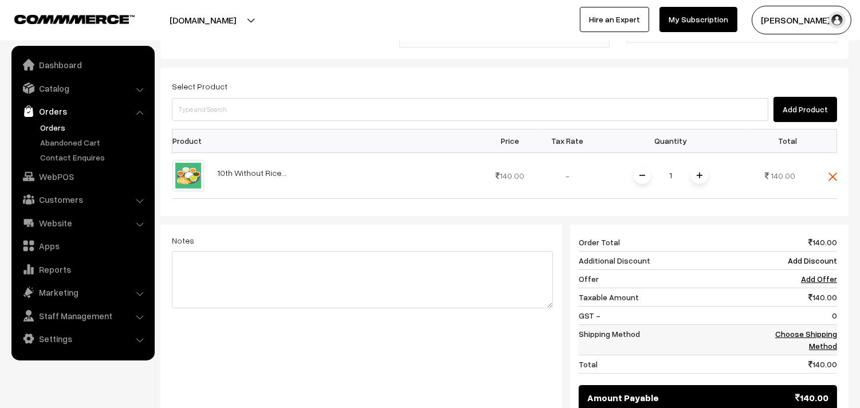
click at [803, 337] on link "Choose Shipping Method" at bounding box center [806, 340] width 62 height 22
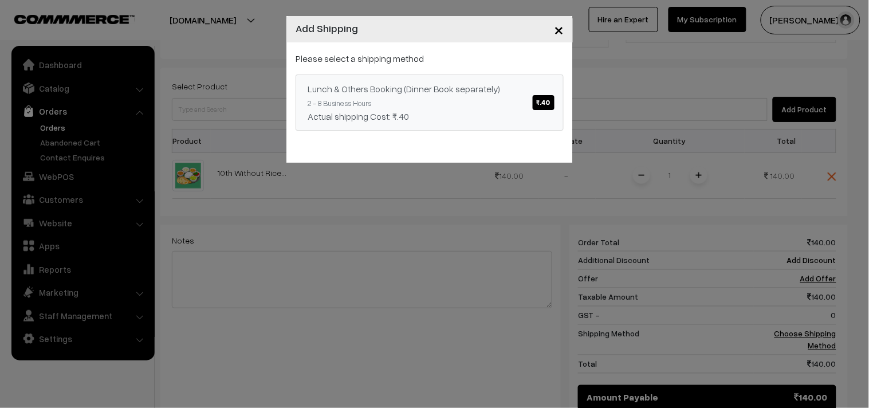
click at [545, 103] on span "₹.40" at bounding box center [544, 102] width 22 height 15
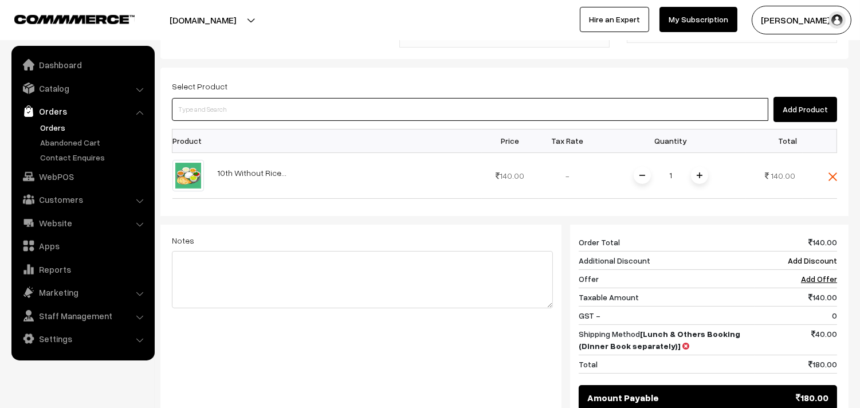
click at [256, 121] on input at bounding box center [470, 109] width 596 height 23
type input "idly"
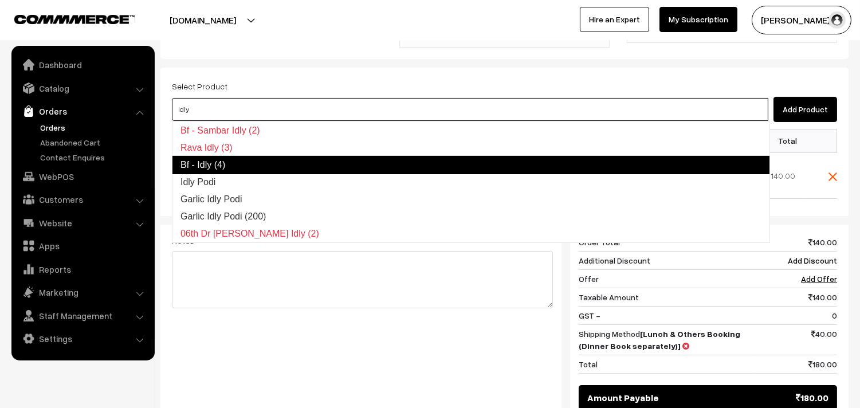
click at [222, 161] on link "Bf - Idly (4)" at bounding box center [471, 165] width 598 height 18
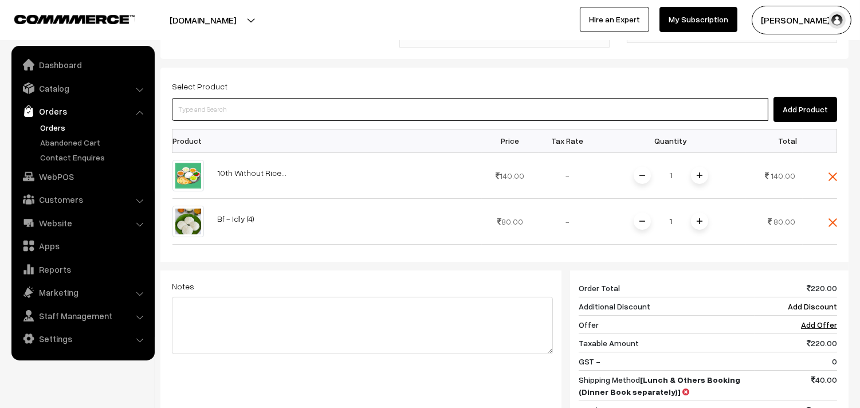
click at [236, 115] on input at bounding box center [470, 109] width 596 height 23
type input "o"
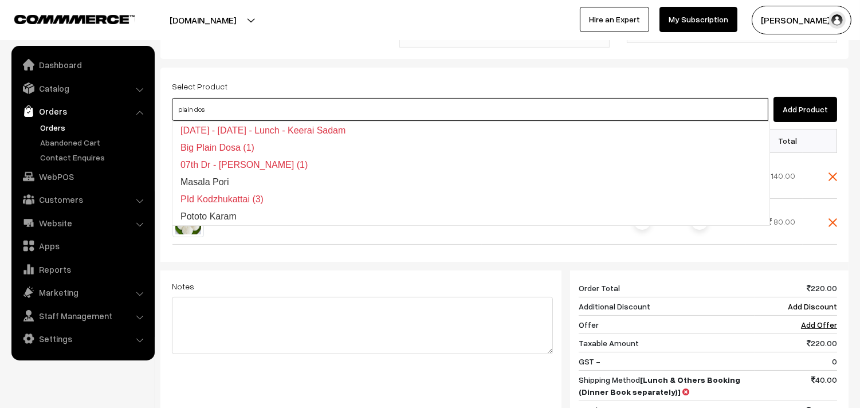
type input "plain dosa"
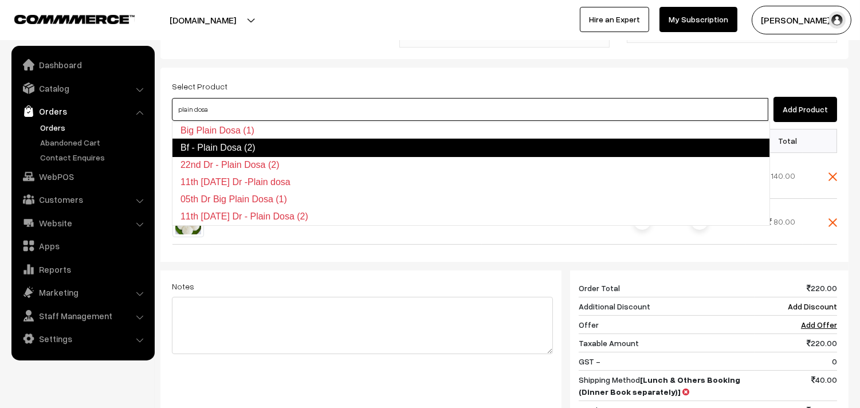
click at [227, 140] on link "Bf - Plain Dosa (2)" at bounding box center [471, 148] width 598 height 18
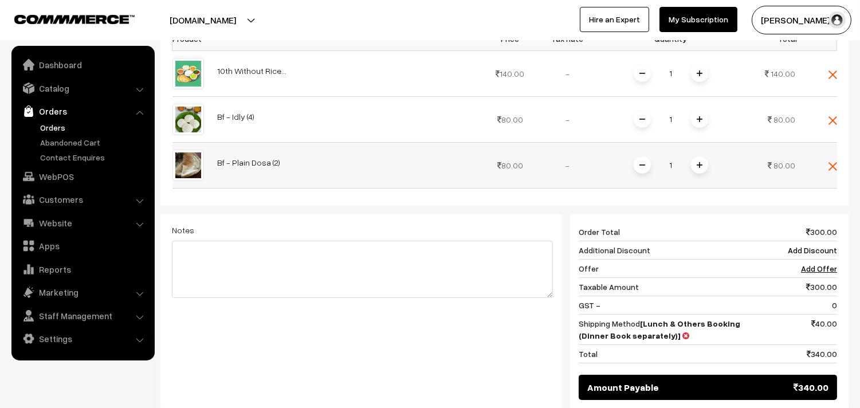
scroll to position [360, 0]
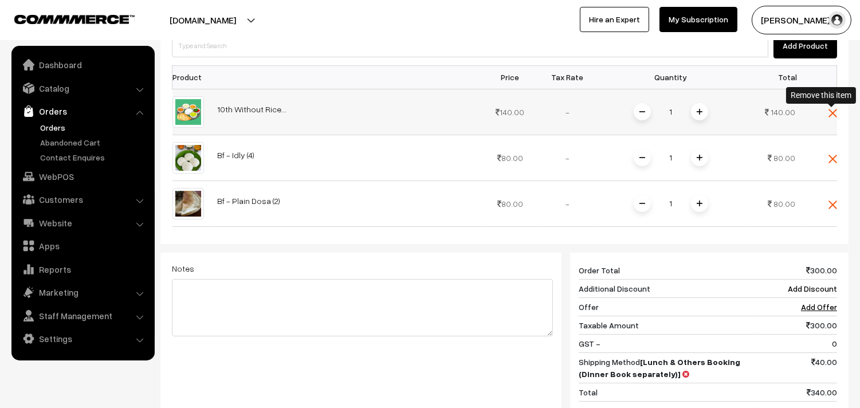
click at [830, 112] on img at bounding box center [832, 113] width 9 height 9
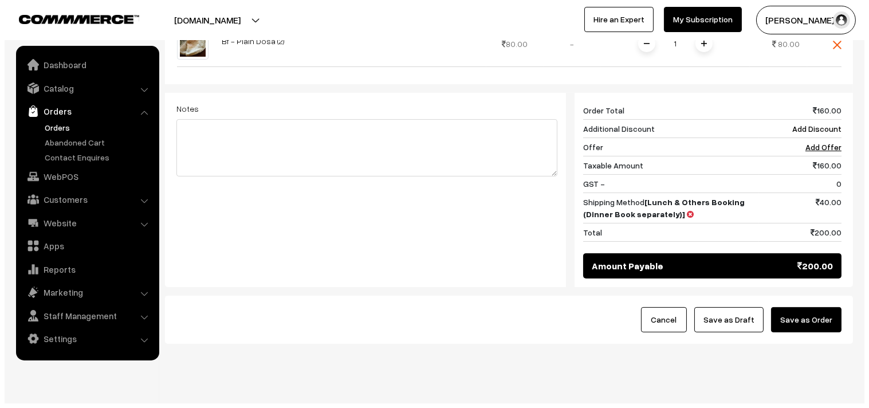
scroll to position [488, 0]
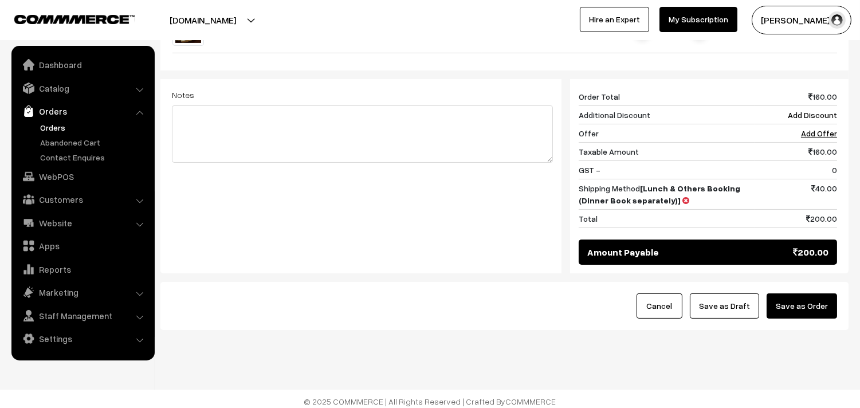
click at [799, 300] on button "Save as Order" at bounding box center [802, 305] width 70 height 25
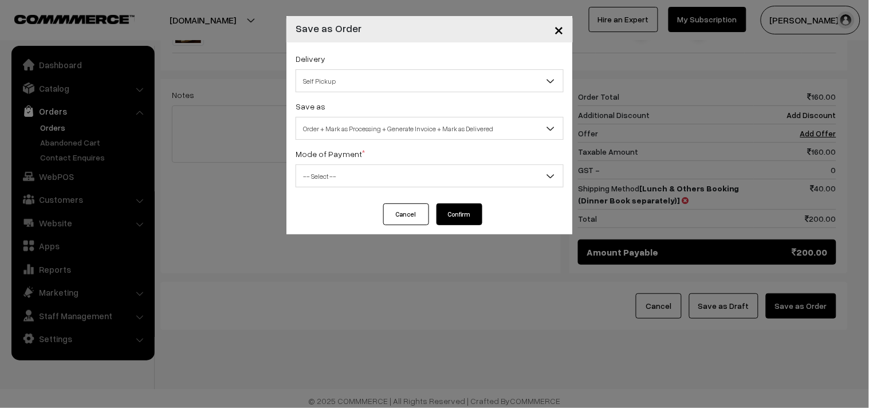
drag, startPoint x: 349, startPoint y: 83, endPoint x: 347, endPoint y: 90, distance: 8.0
click at [348, 83] on span "Self Pickup" at bounding box center [429, 81] width 267 height 20
click at [370, 121] on span "Order + Mark as Processing + Generate Invoice + Mark as Delivered" at bounding box center [429, 129] width 267 height 20
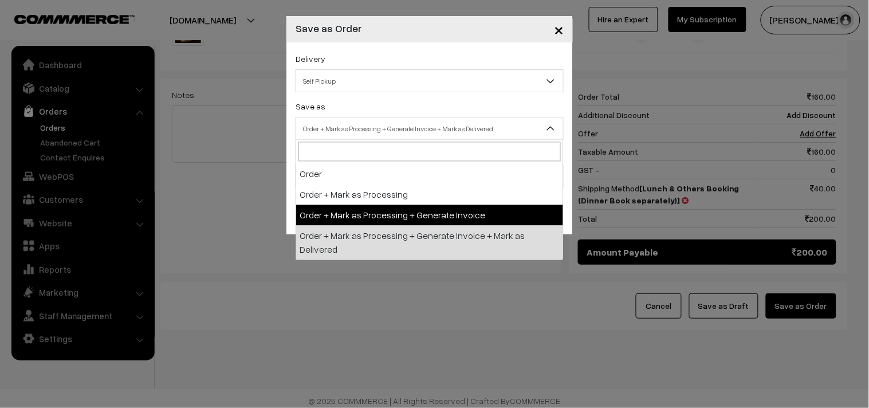
select select "3"
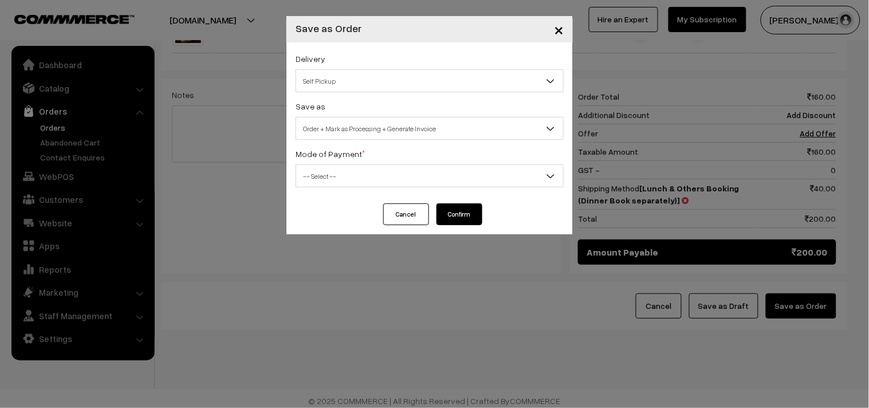
click at [314, 173] on span "-- Select --" at bounding box center [429, 176] width 267 height 20
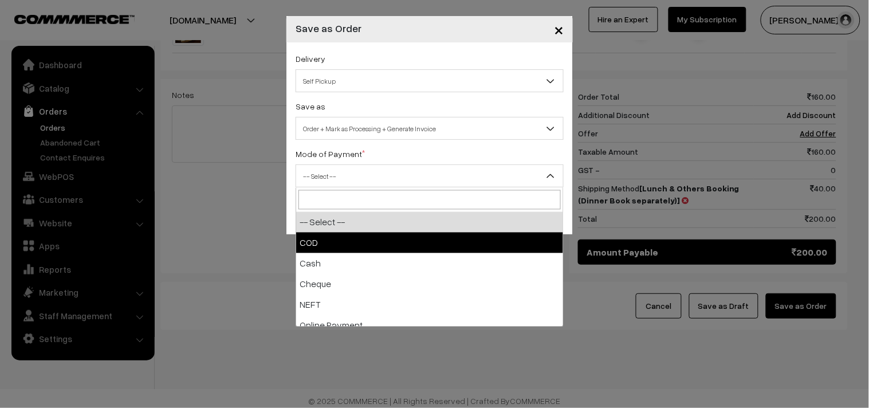
select select "1"
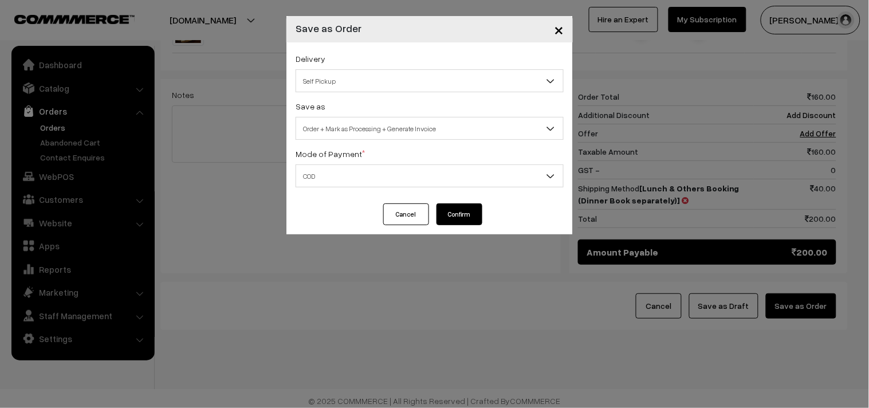
click at [461, 214] on button "Confirm" at bounding box center [460, 214] width 46 height 22
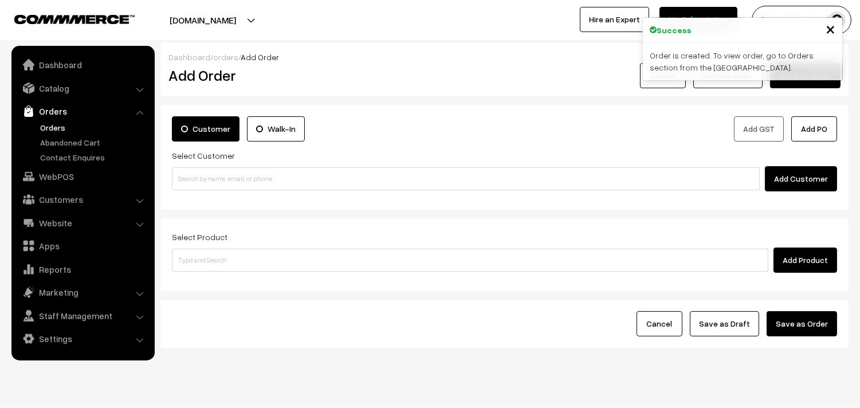
click at [50, 128] on link "Orders" at bounding box center [93, 127] width 113 height 12
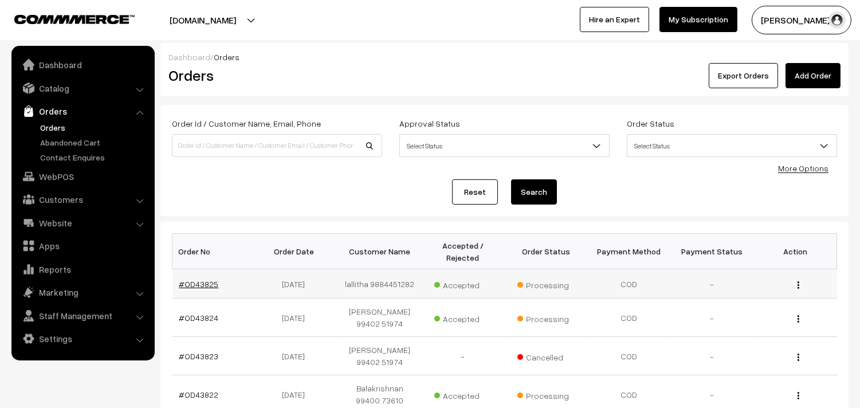
click at [213, 284] on link "#OD43825" at bounding box center [199, 284] width 40 height 10
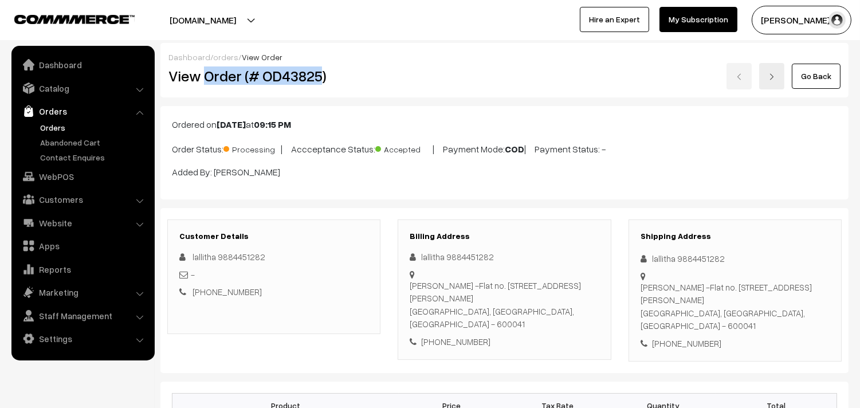
click at [323, 72] on h2 "View Order (# OD43825)" at bounding box center [274, 76] width 213 height 18
click at [338, 75] on h2 "View Order (# OD43825)" at bounding box center [274, 76] width 213 height 18
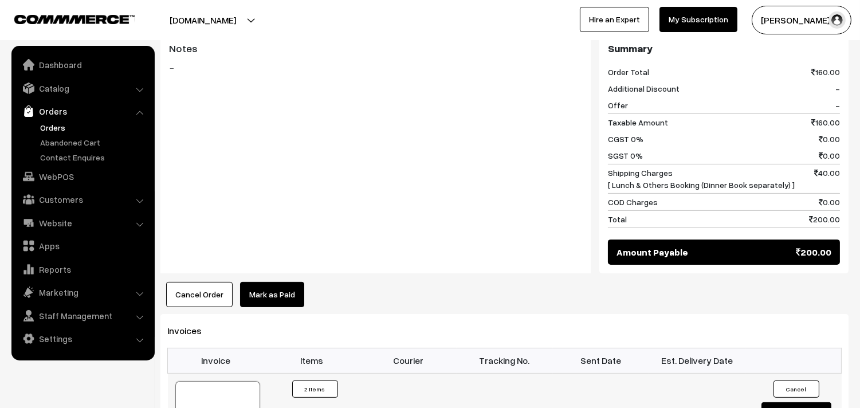
scroll to position [637, 0]
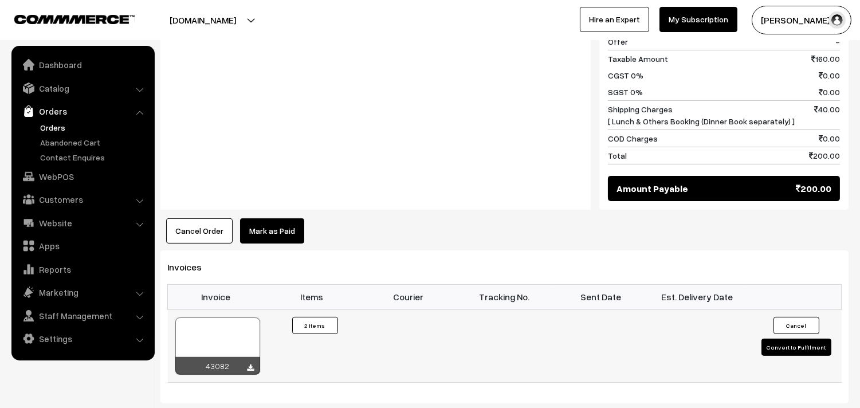
click at [254, 371] on div "43082" at bounding box center [217, 366] width 85 height 18
click at [253, 370] on icon at bounding box center [251, 367] width 7 height 7
